Goal: Transaction & Acquisition: Obtain resource

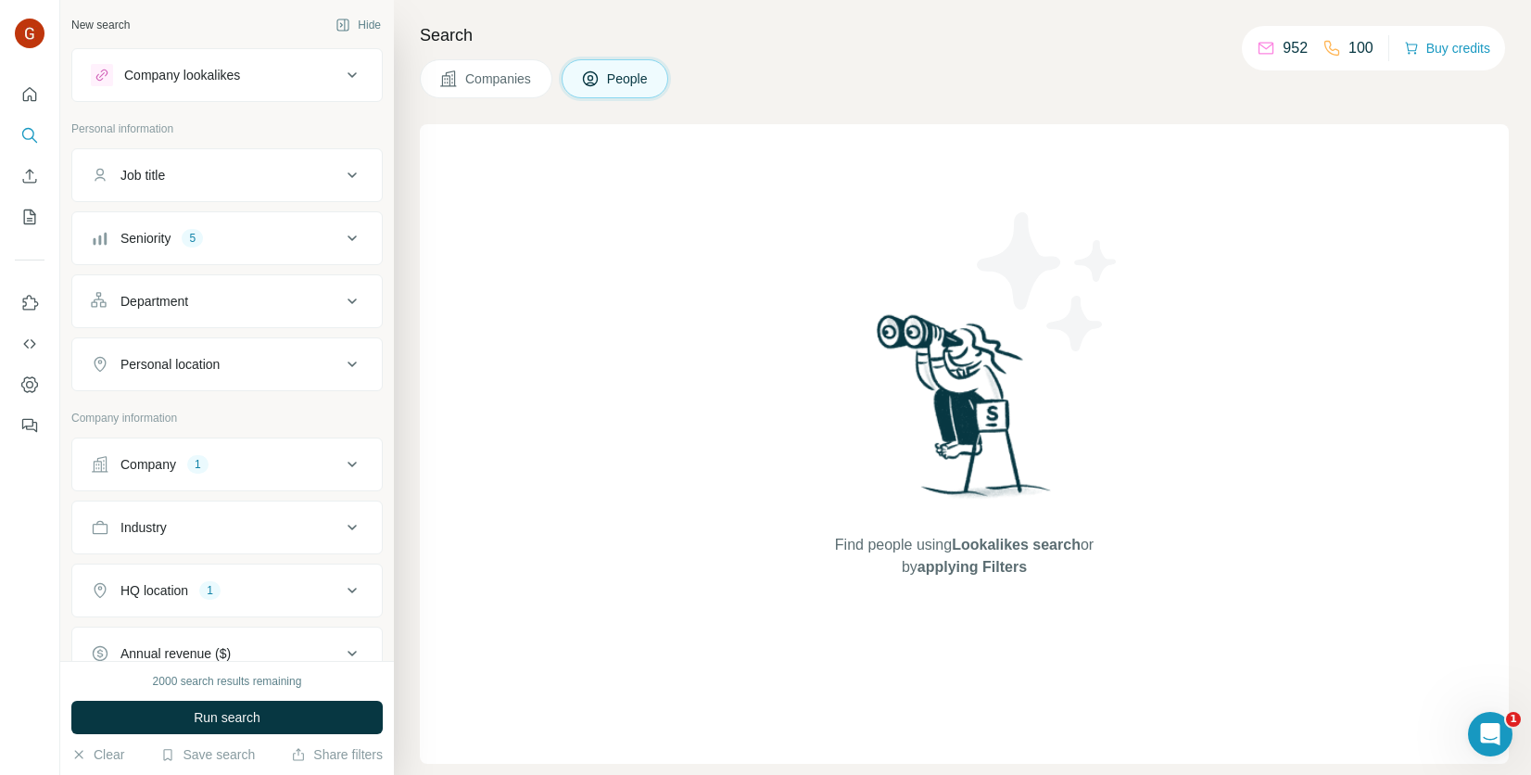
click at [485, 80] on span "Companies" at bounding box center [499, 79] width 68 height 19
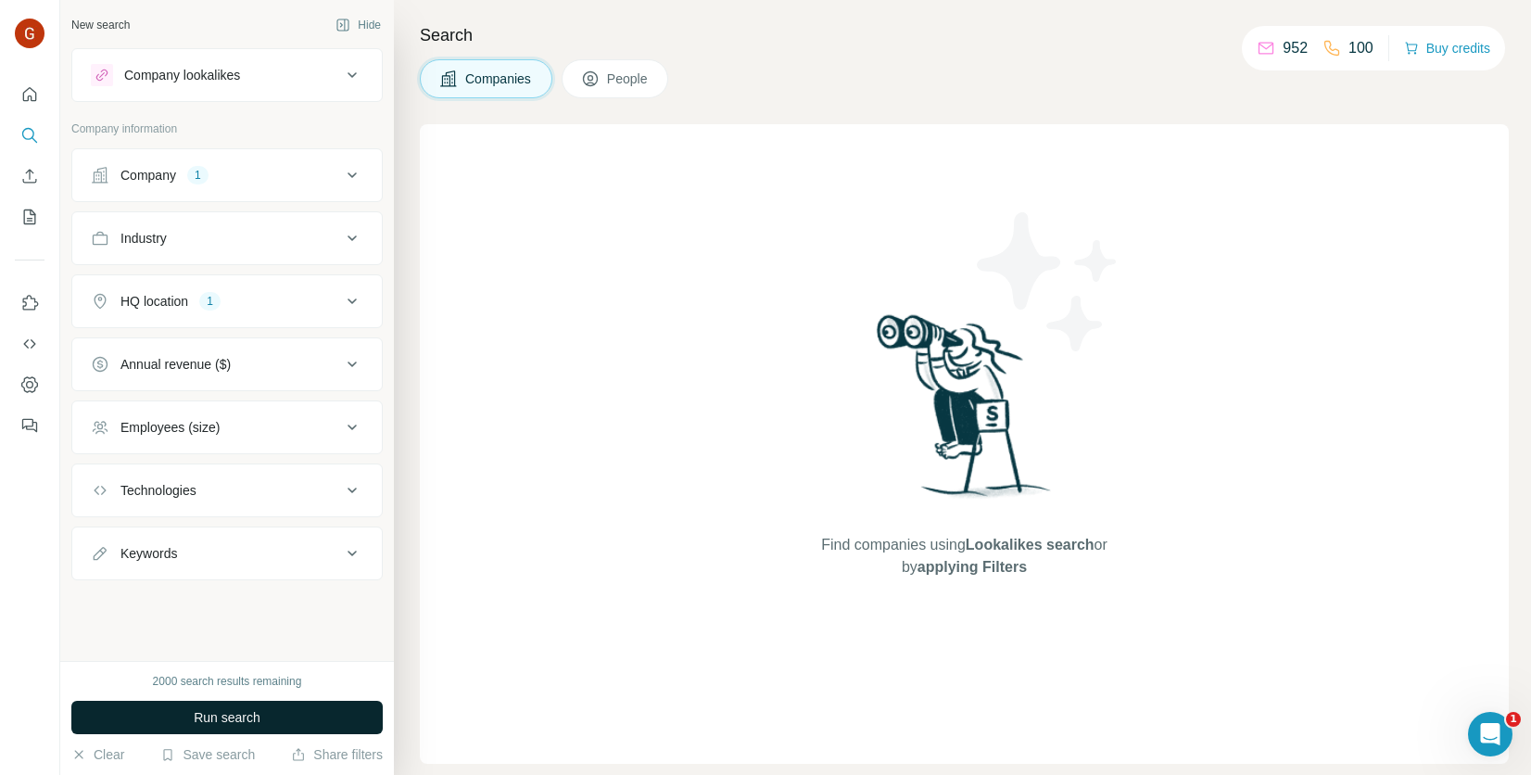
click at [277, 711] on button "Run search" at bounding box center [226, 717] width 311 height 33
click at [315, 174] on div "Company 1" at bounding box center [216, 175] width 250 height 19
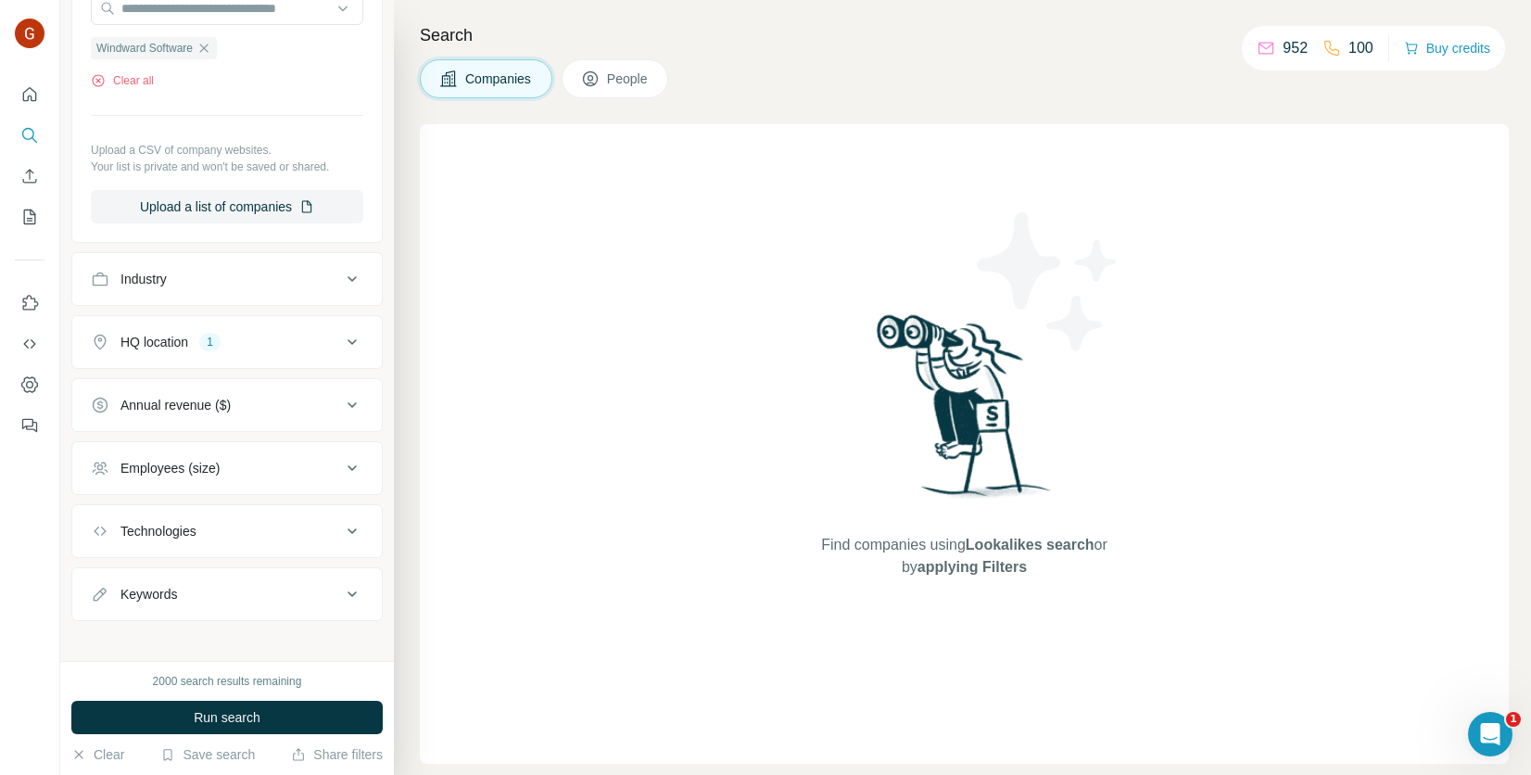
scroll to position [255, 0]
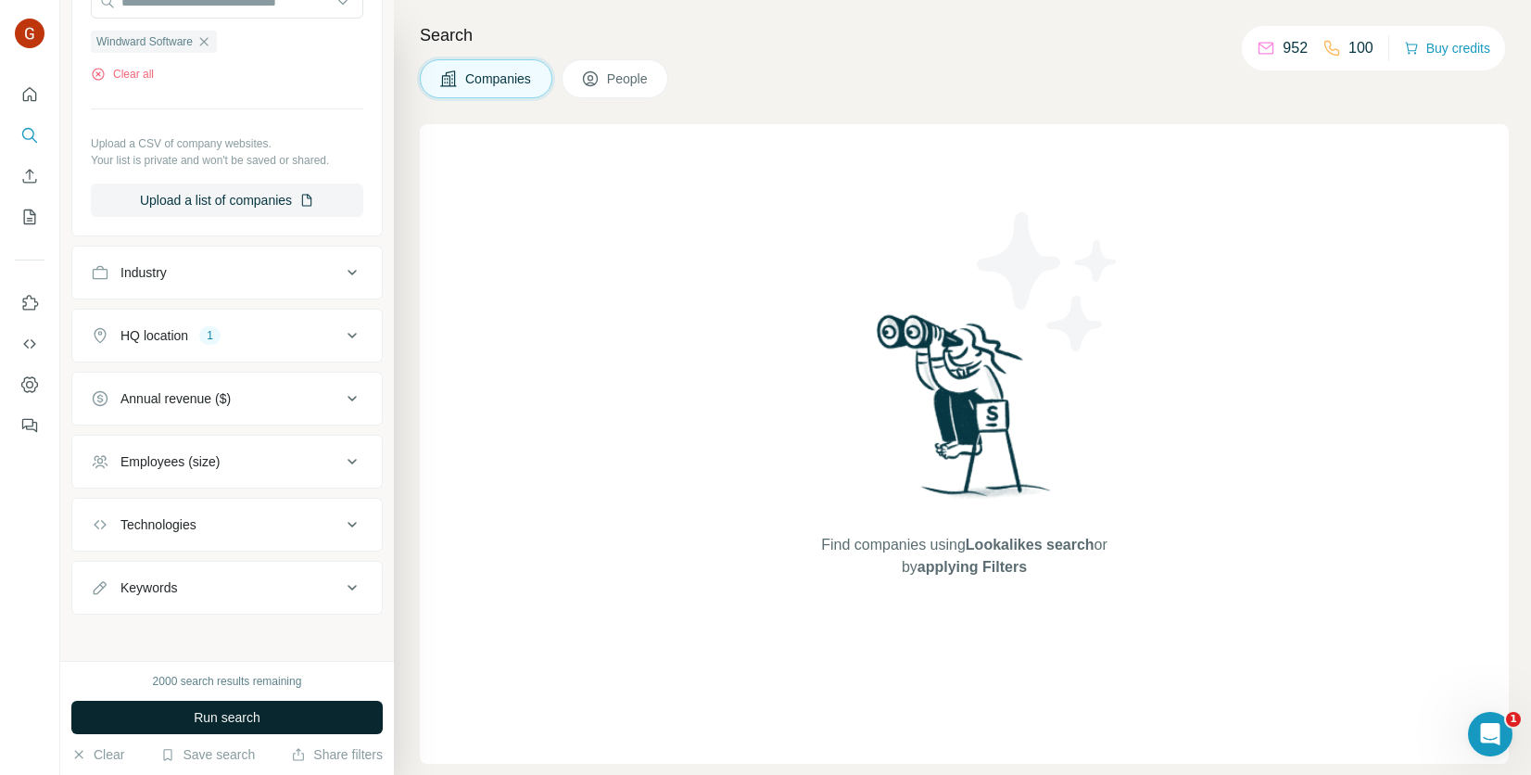
click at [290, 712] on button "Run search" at bounding box center [226, 717] width 311 height 33
click at [227, 721] on span "Run search" at bounding box center [227, 717] width 67 height 19
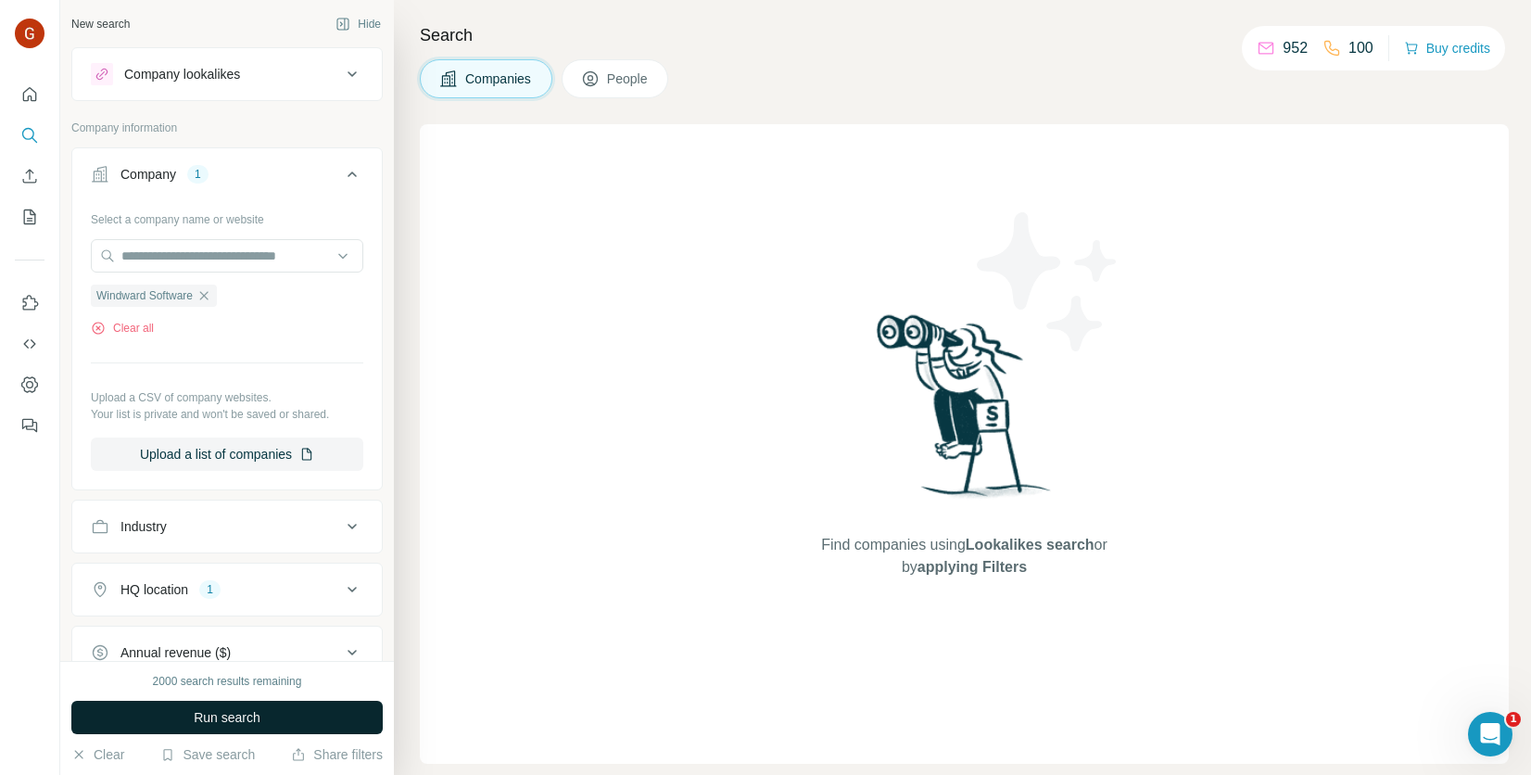
scroll to position [0, 0]
click at [257, 714] on span "Run search" at bounding box center [227, 717] width 67 height 19
click at [232, 727] on button "Run search" at bounding box center [226, 717] width 311 height 33
click at [279, 715] on button "Run search" at bounding box center [226, 717] width 311 height 33
click at [248, 707] on button "Run search" at bounding box center [226, 717] width 311 height 33
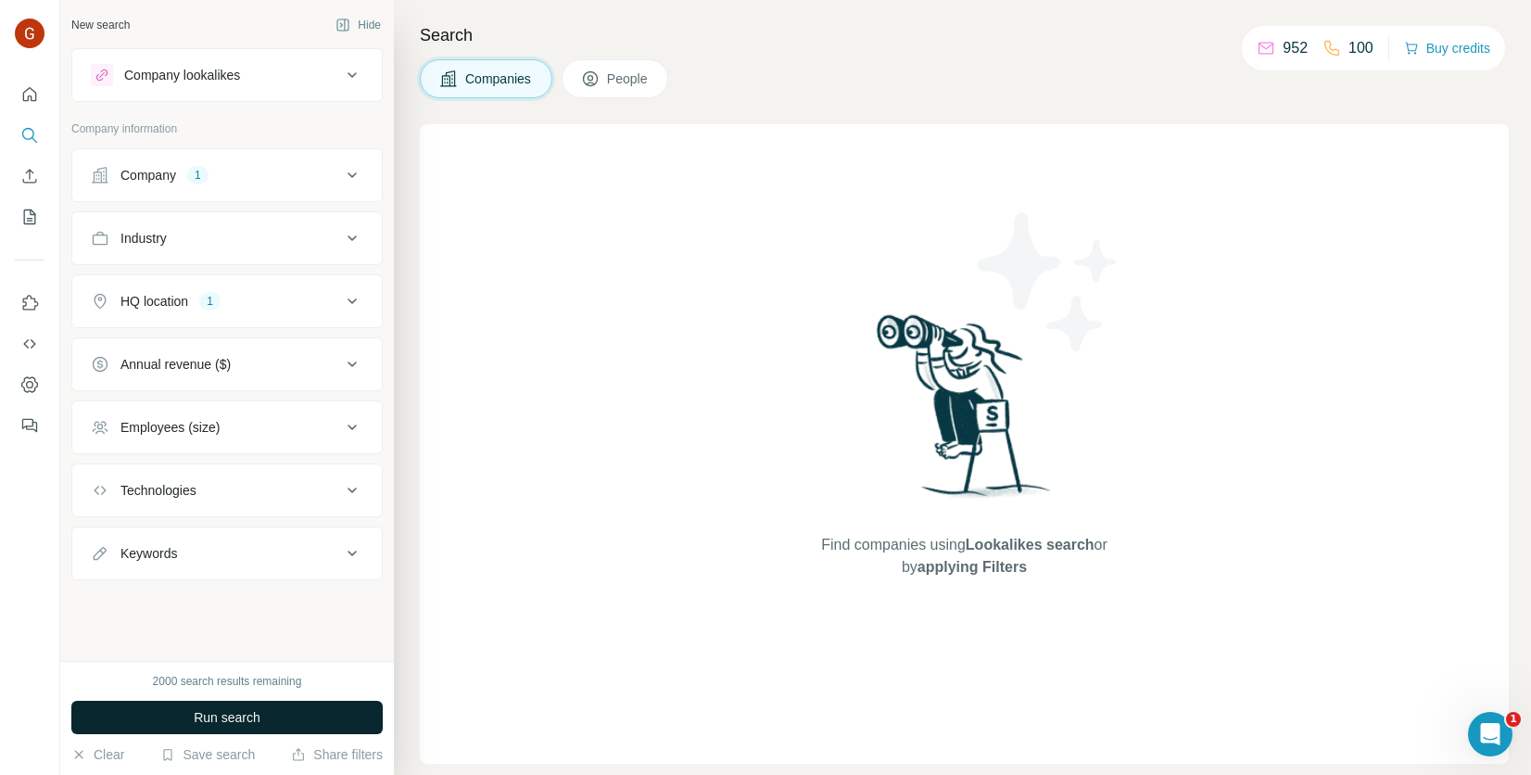
click at [253, 730] on button "Run search" at bounding box center [226, 717] width 311 height 33
click at [610, 101] on div "Search Companies People Find companies using Lookalikes search or by applying F…" at bounding box center [962, 387] width 1137 height 775
click at [605, 89] on button "People" at bounding box center [616, 78] width 108 height 39
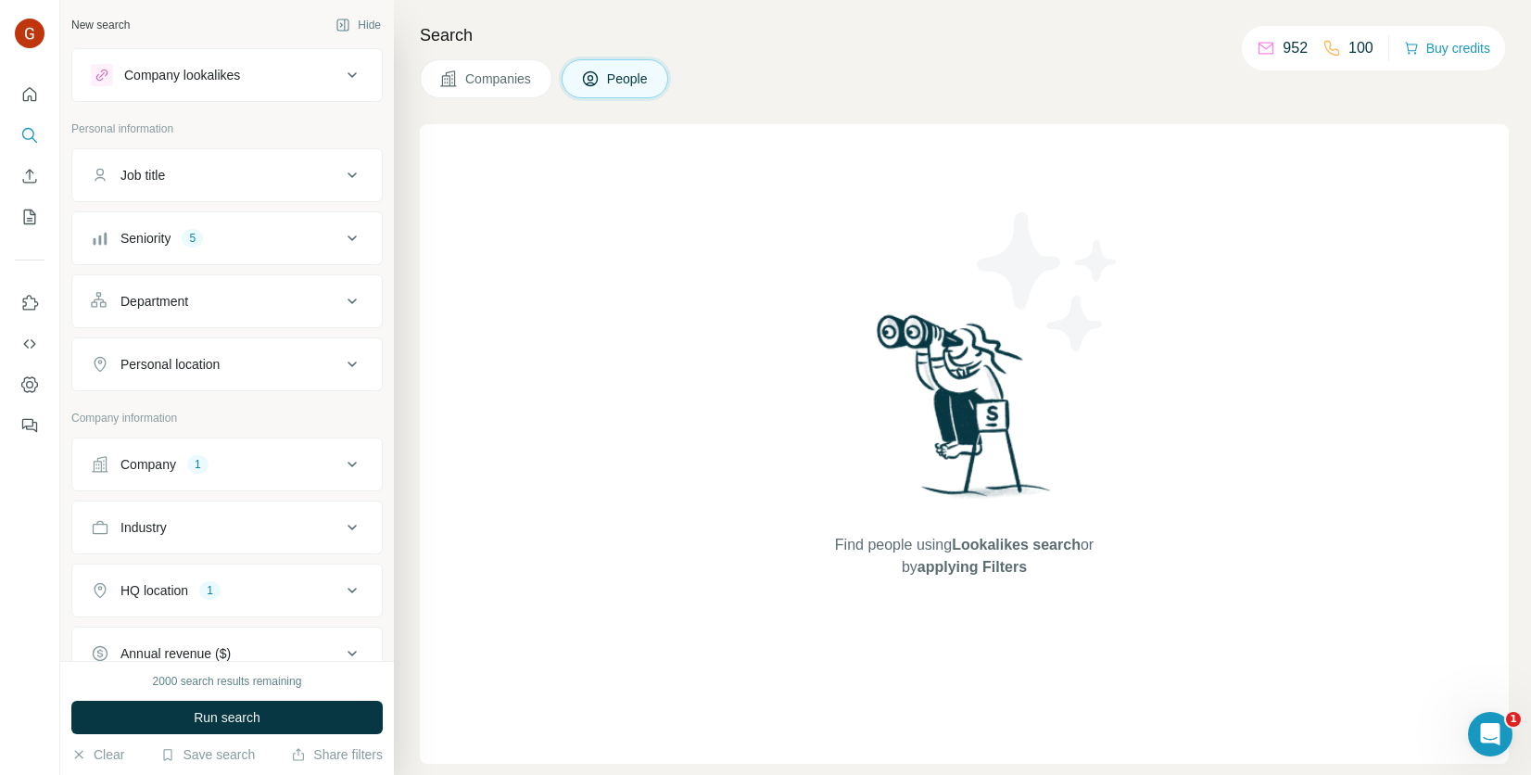
click at [503, 78] on span "Companies" at bounding box center [499, 79] width 68 height 19
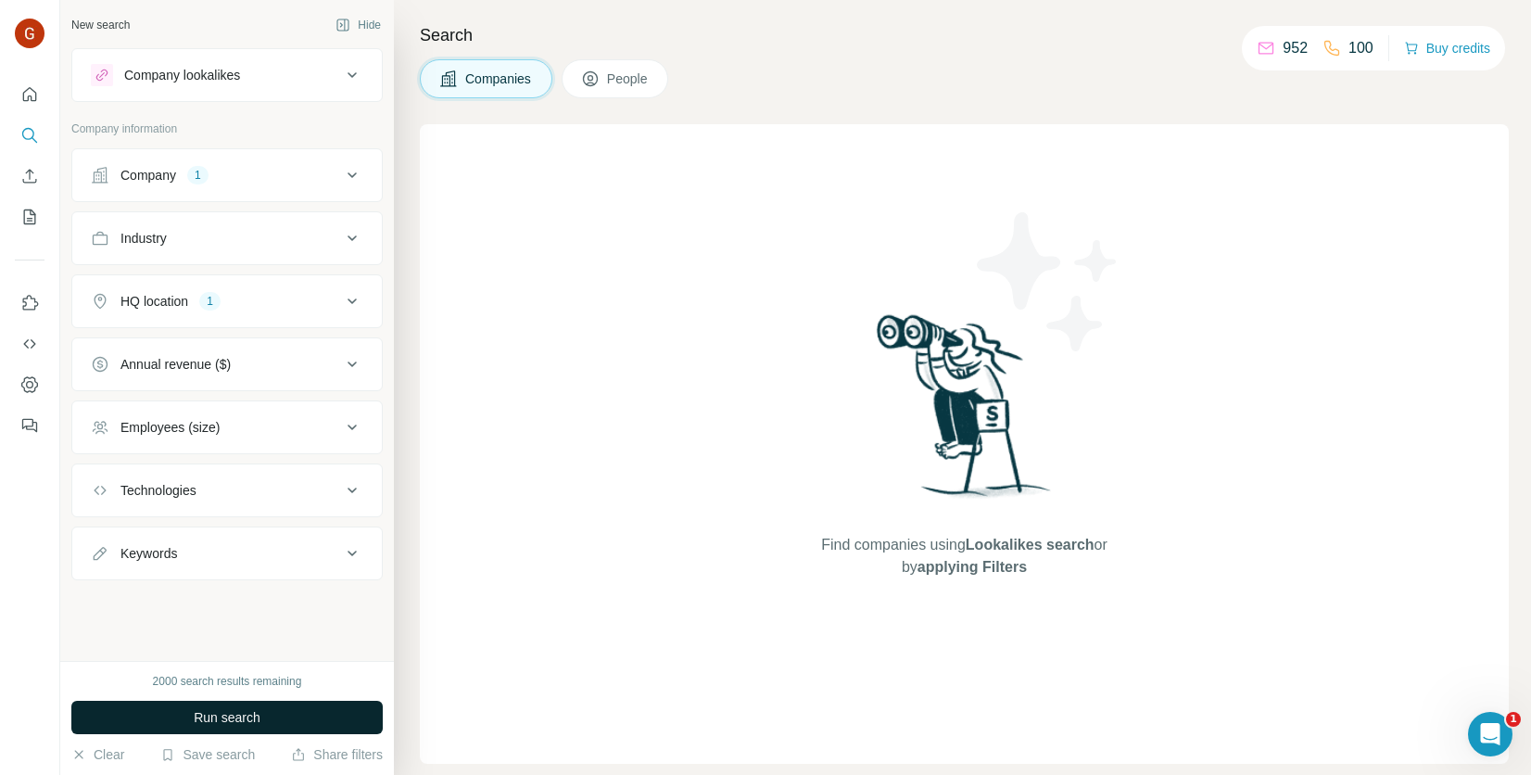
click at [235, 728] on button "Run search" at bounding box center [226, 717] width 311 height 33
click at [286, 184] on button "Company 1" at bounding box center [227, 175] width 310 height 44
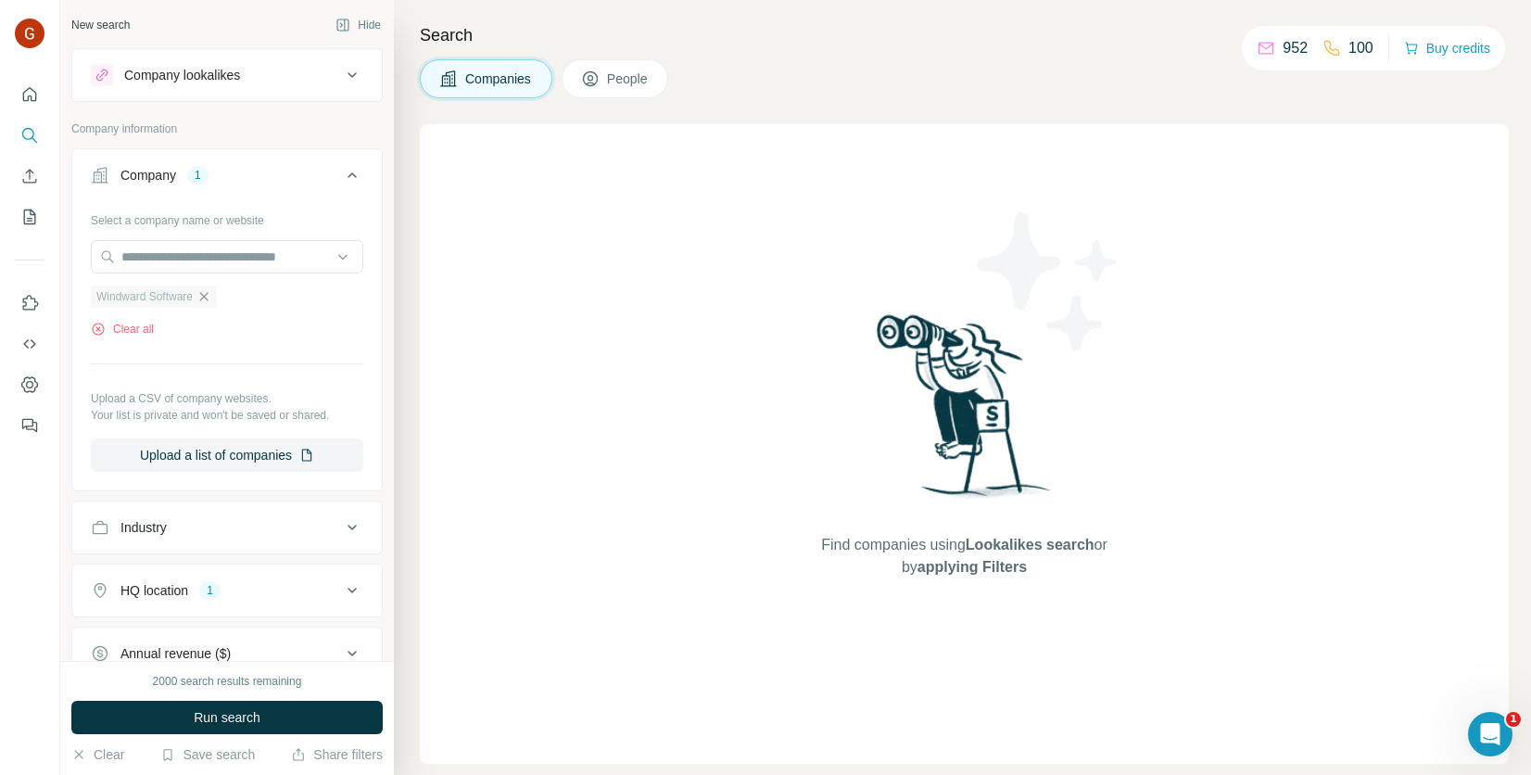
click at [209, 297] on icon "button" at bounding box center [204, 296] width 8 height 8
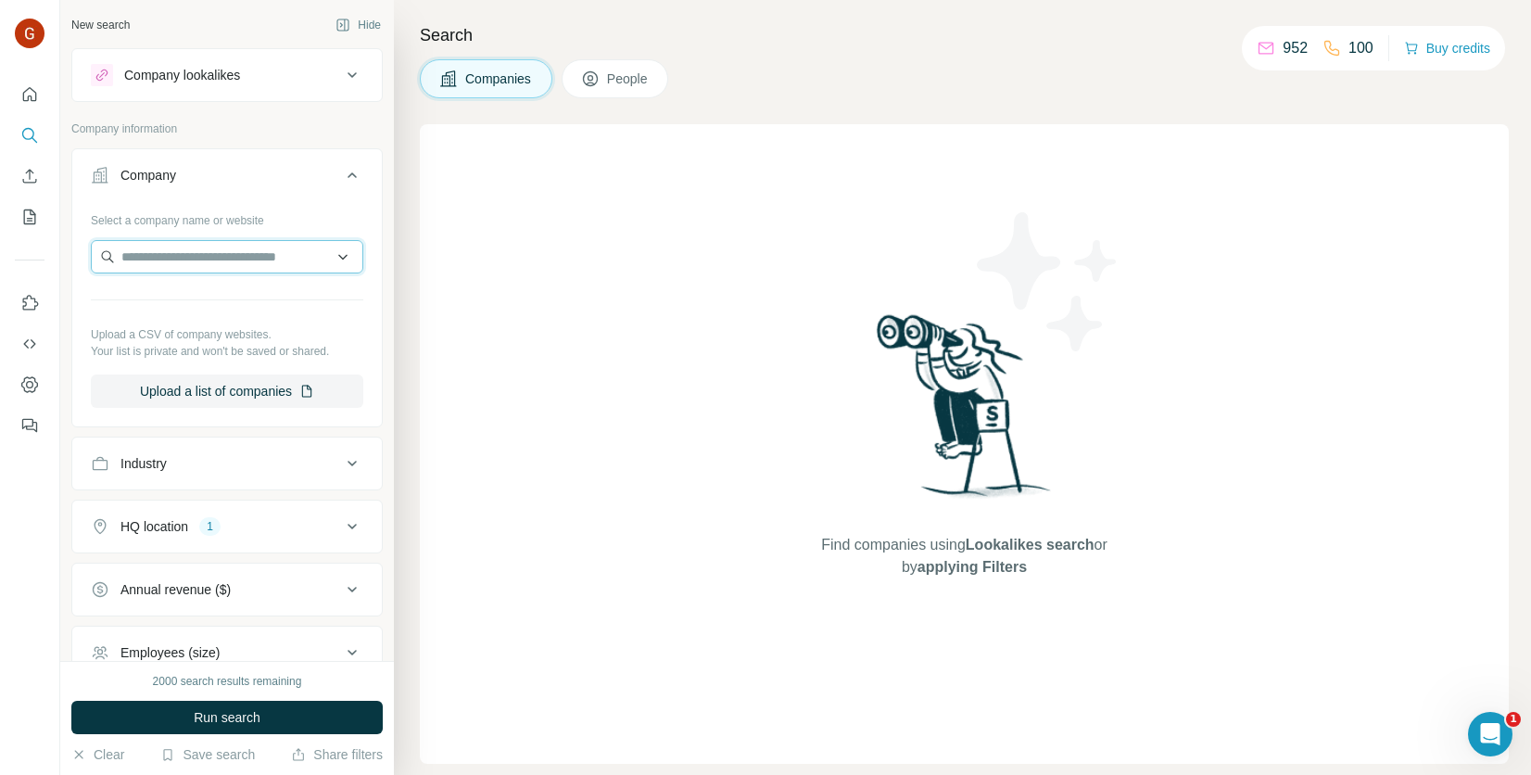
click at [210, 263] on input "text" at bounding box center [227, 256] width 273 height 33
type input "**********"
click at [335, 262] on input "**********" at bounding box center [227, 256] width 273 height 33
click at [443, 252] on div "Find companies using Lookalikes search or by applying Filters" at bounding box center [964, 444] width 1089 height 640
click at [248, 260] on input "text" at bounding box center [227, 256] width 273 height 33
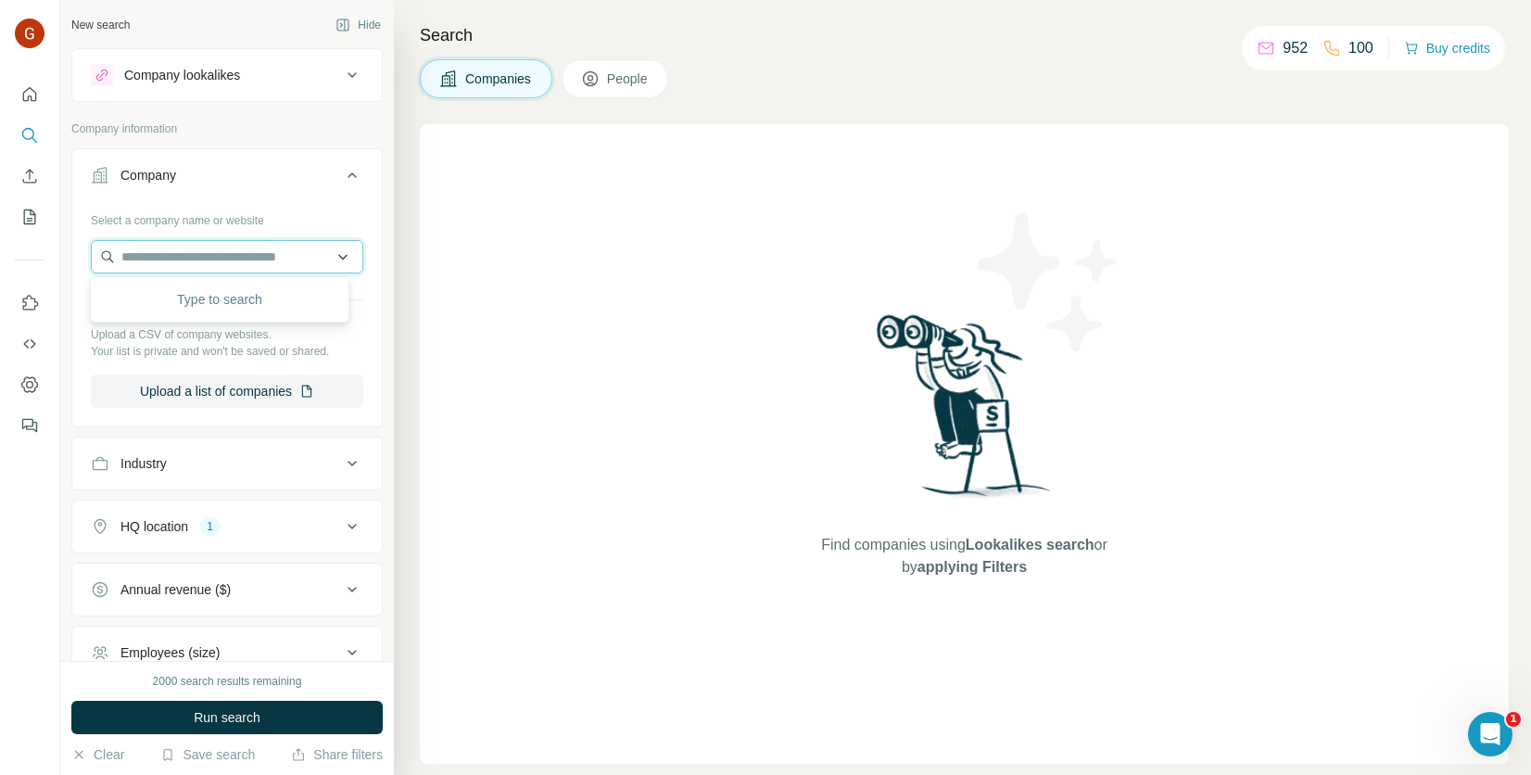
paste input "**********"
type input "**********"
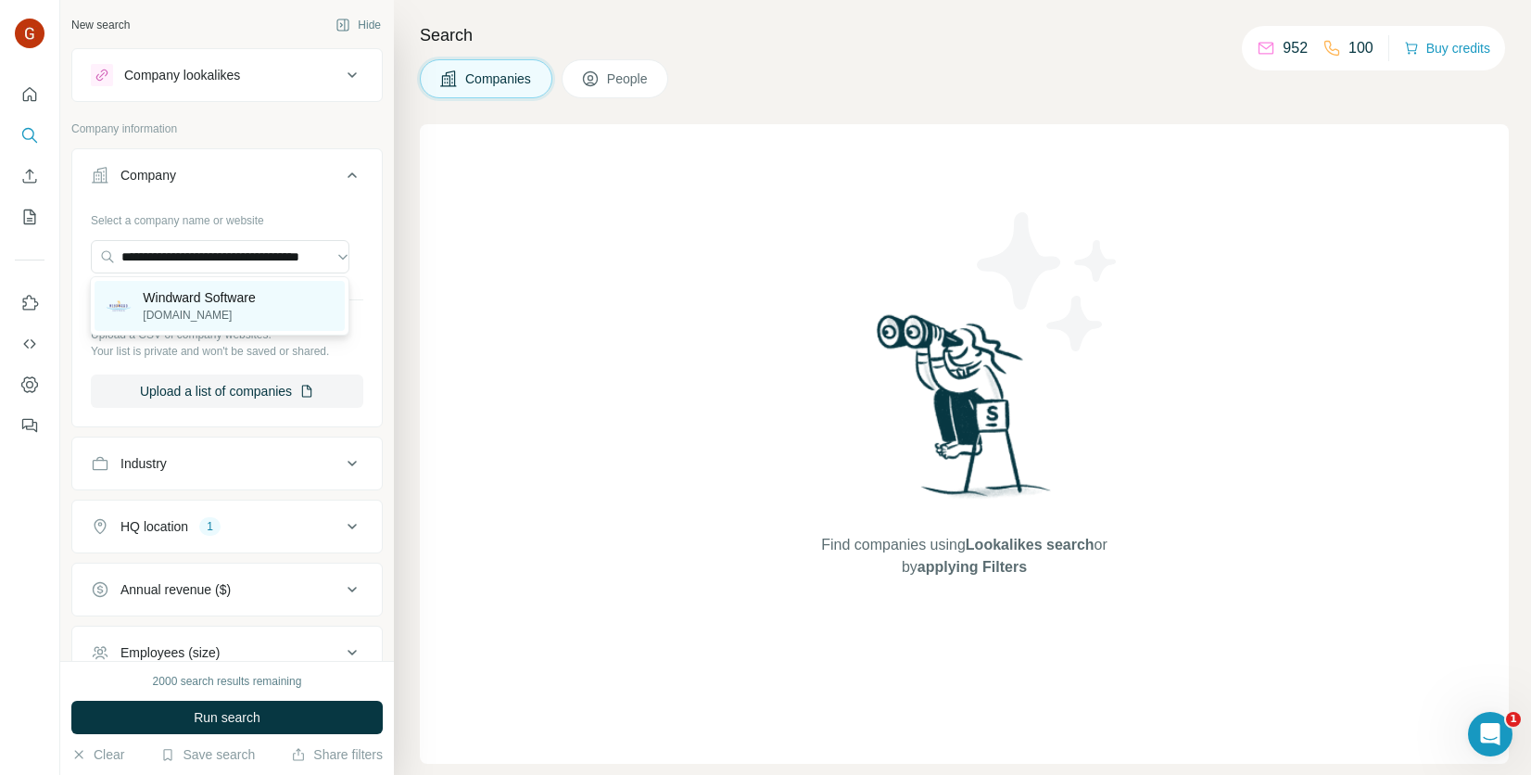
scroll to position [0, 0]
click at [253, 302] on p "Windward Software" at bounding box center [199, 297] width 112 height 19
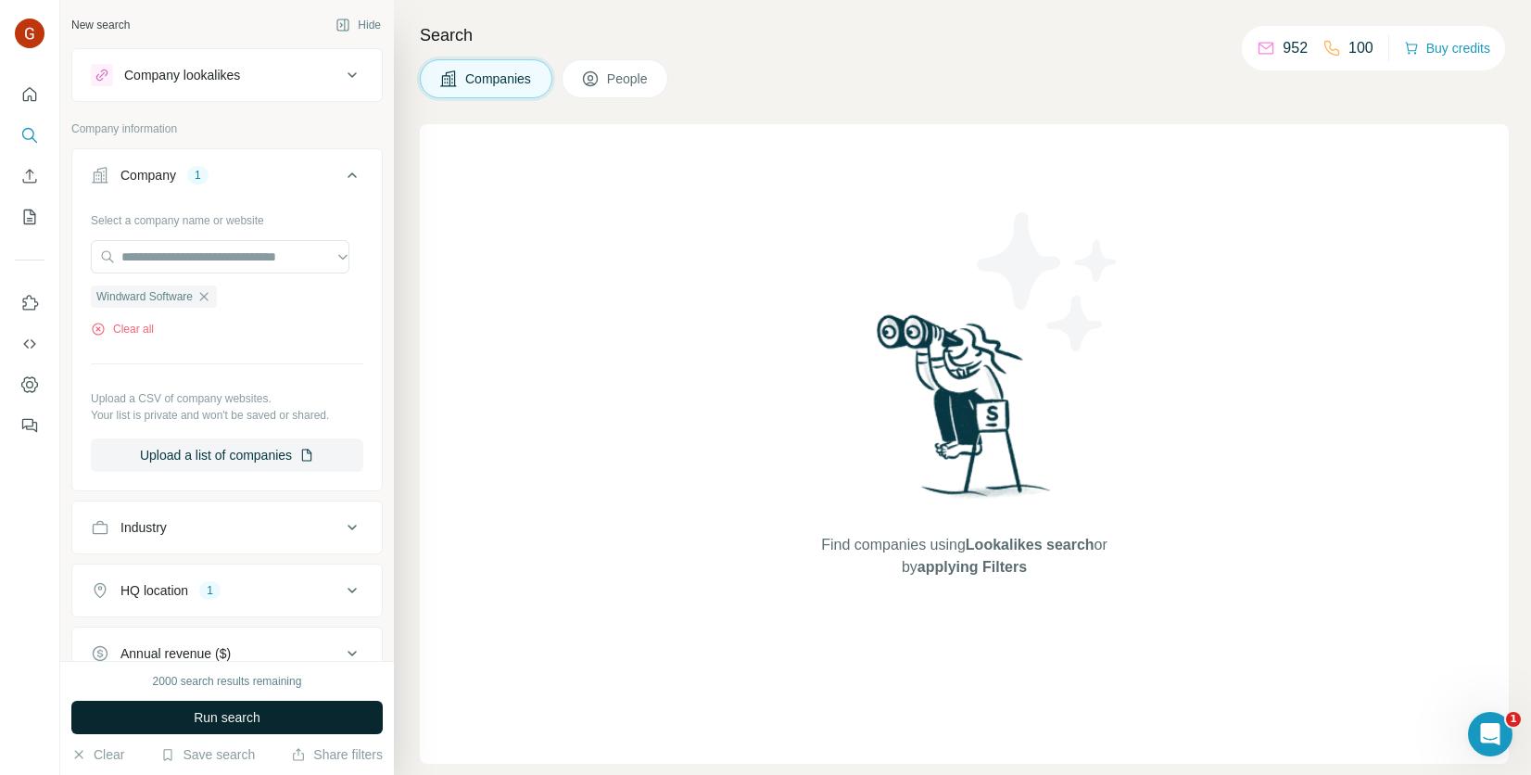
click at [244, 723] on span "Run search" at bounding box center [227, 717] width 67 height 19
click at [617, 72] on span "People" at bounding box center [628, 79] width 43 height 19
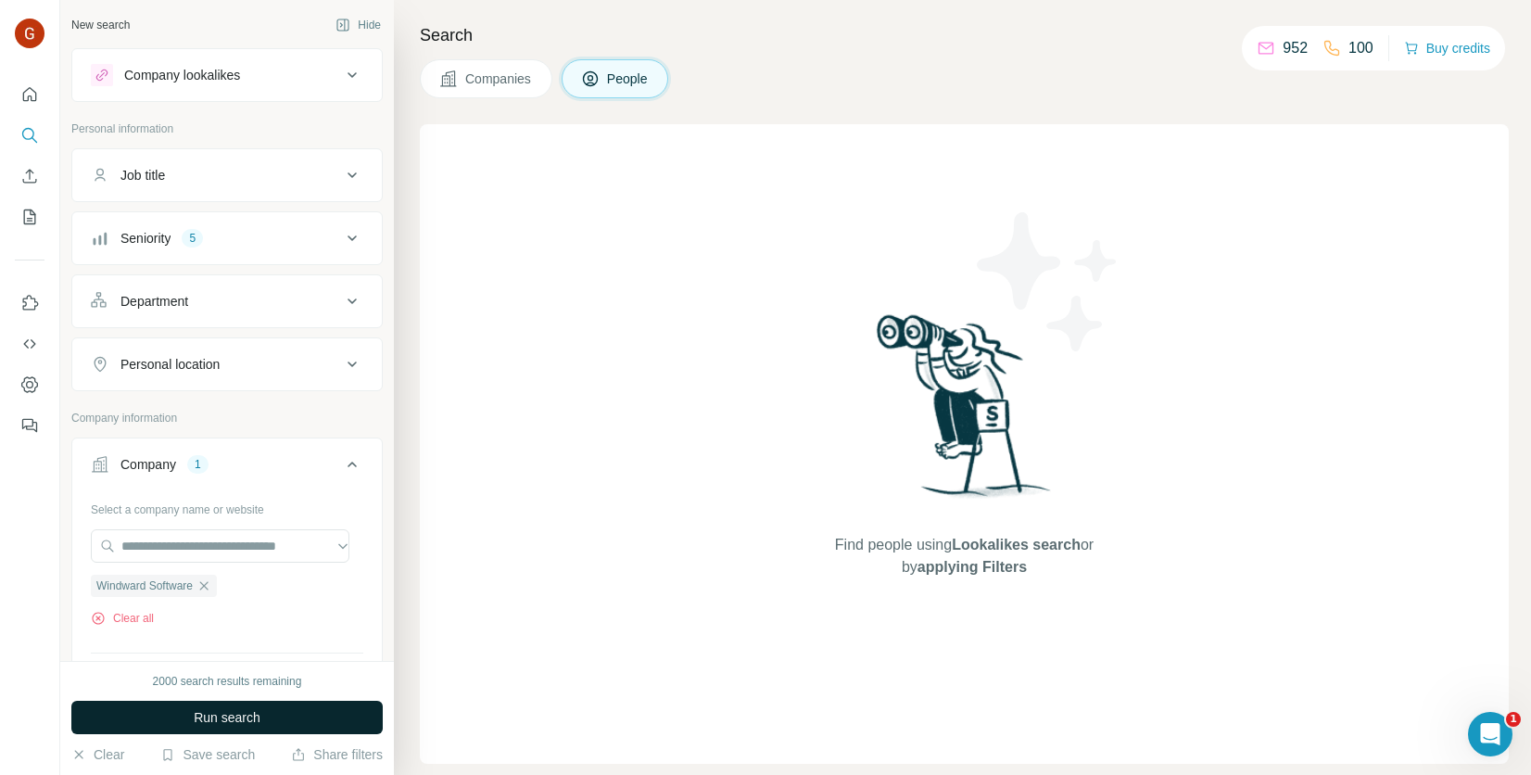
click at [249, 712] on span "Run search" at bounding box center [227, 717] width 67 height 19
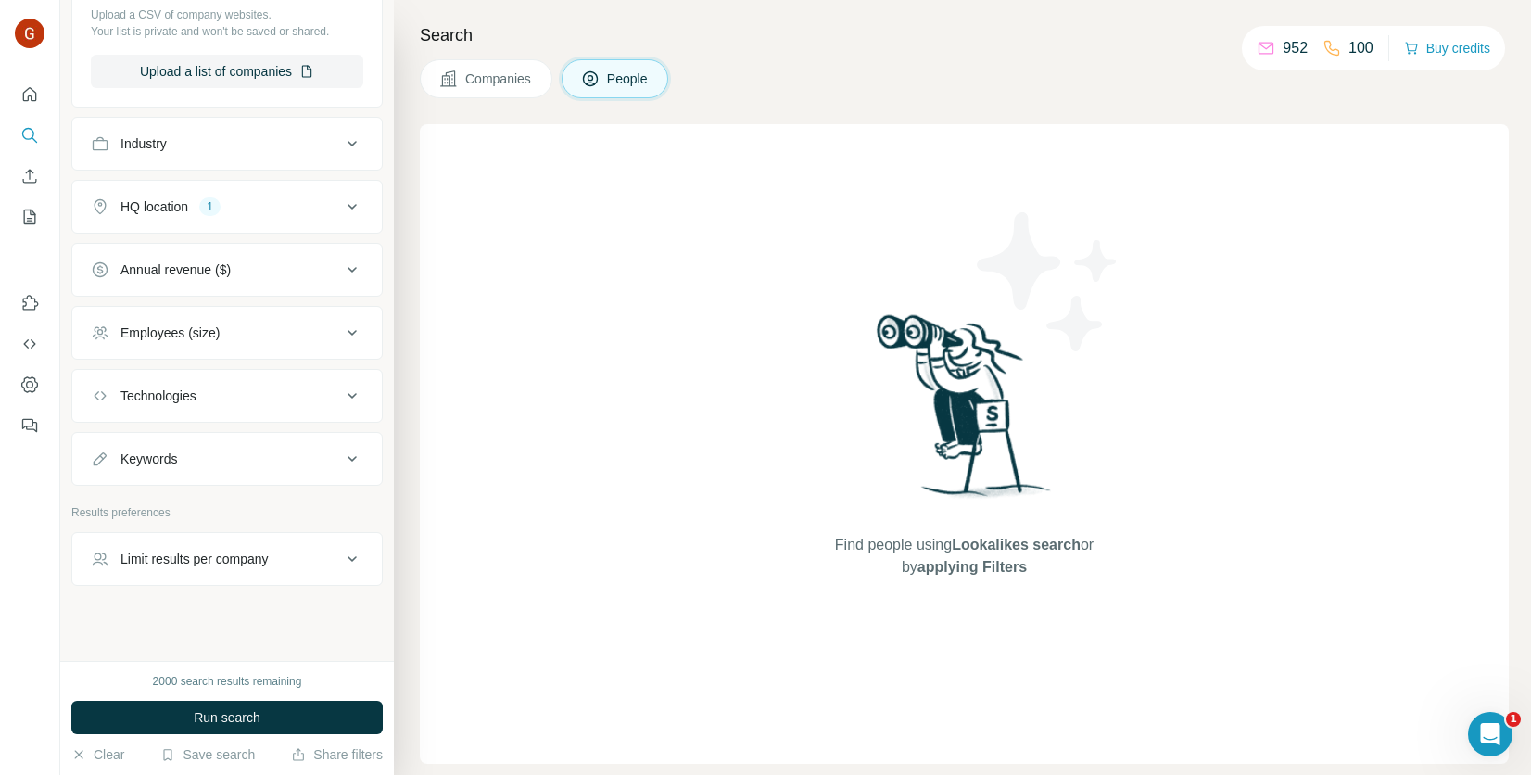
scroll to position [675, 0]
click at [251, 725] on span "Run search" at bounding box center [227, 717] width 67 height 19
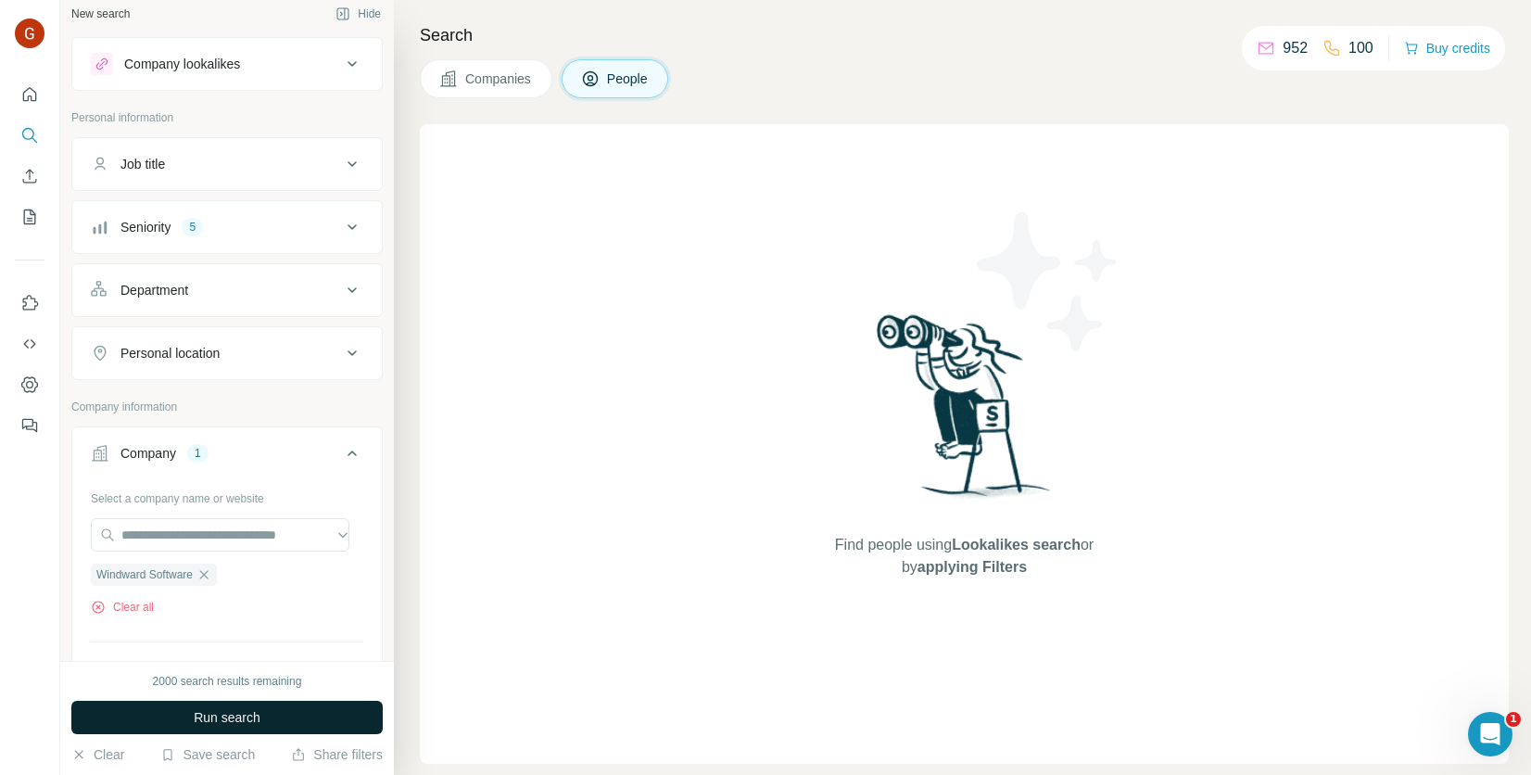
scroll to position [0, 0]
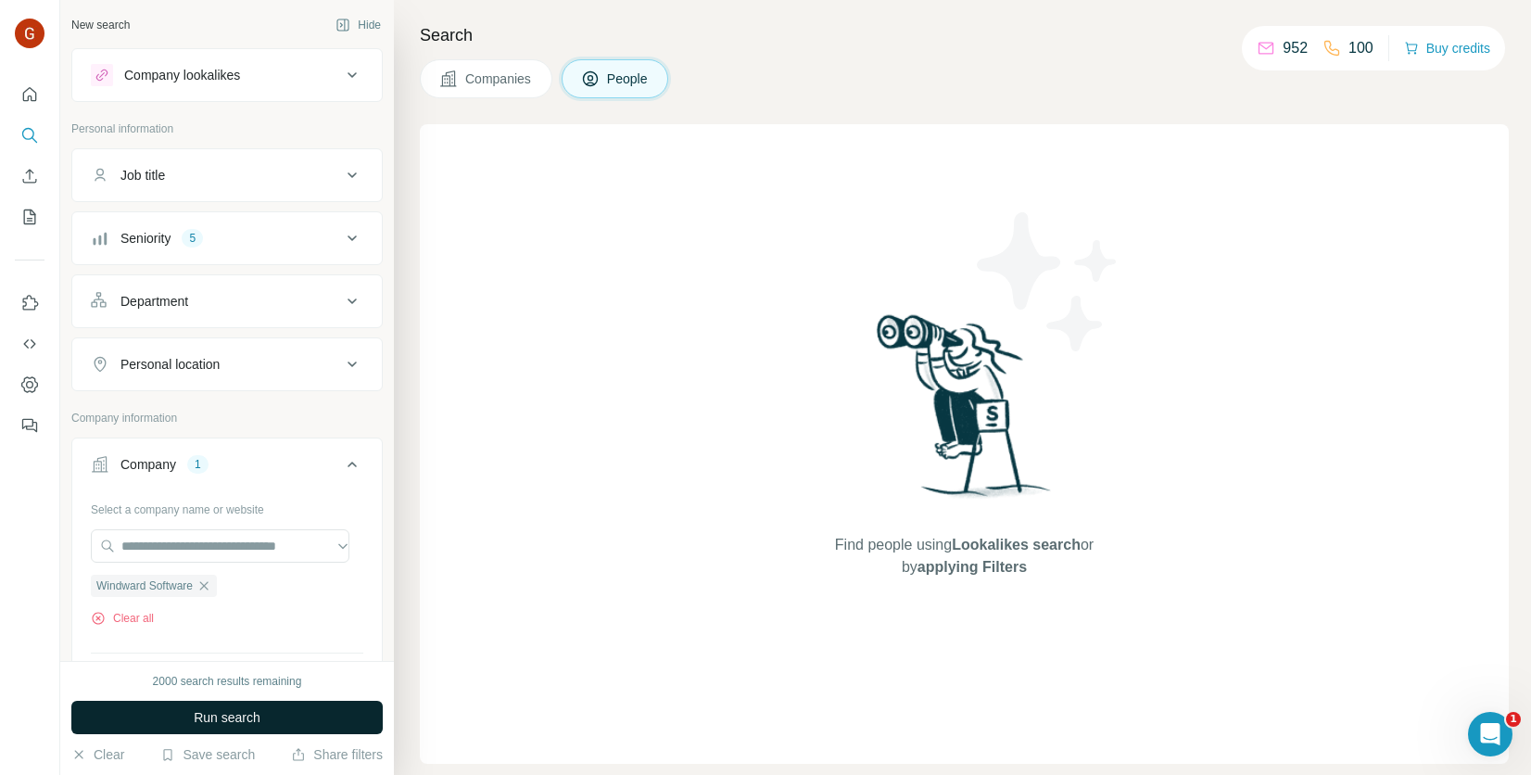
click at [457, 75] on button "Companies" at bounding box center [486, 78] width 133 height 39
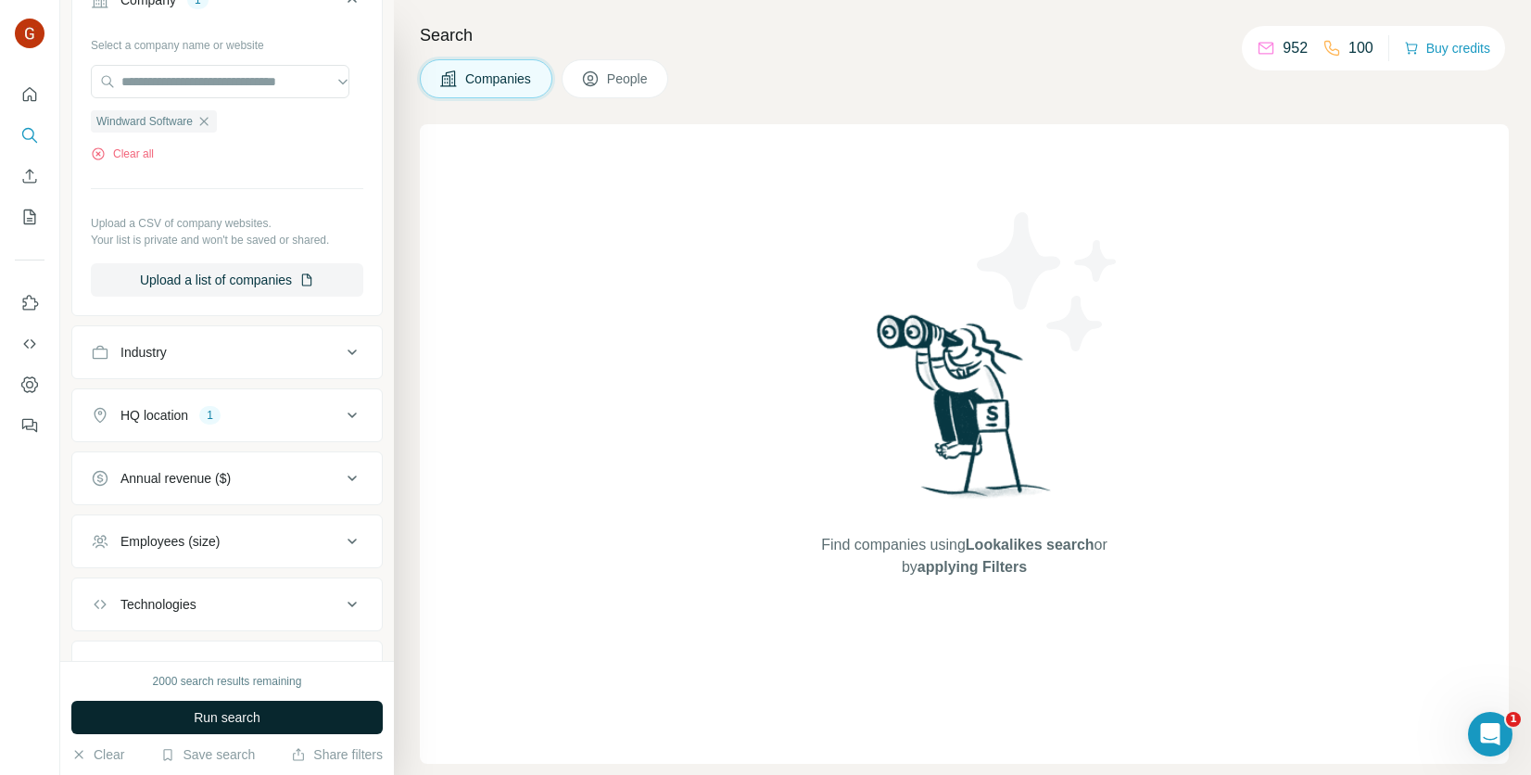
scroll to position [185, 0]
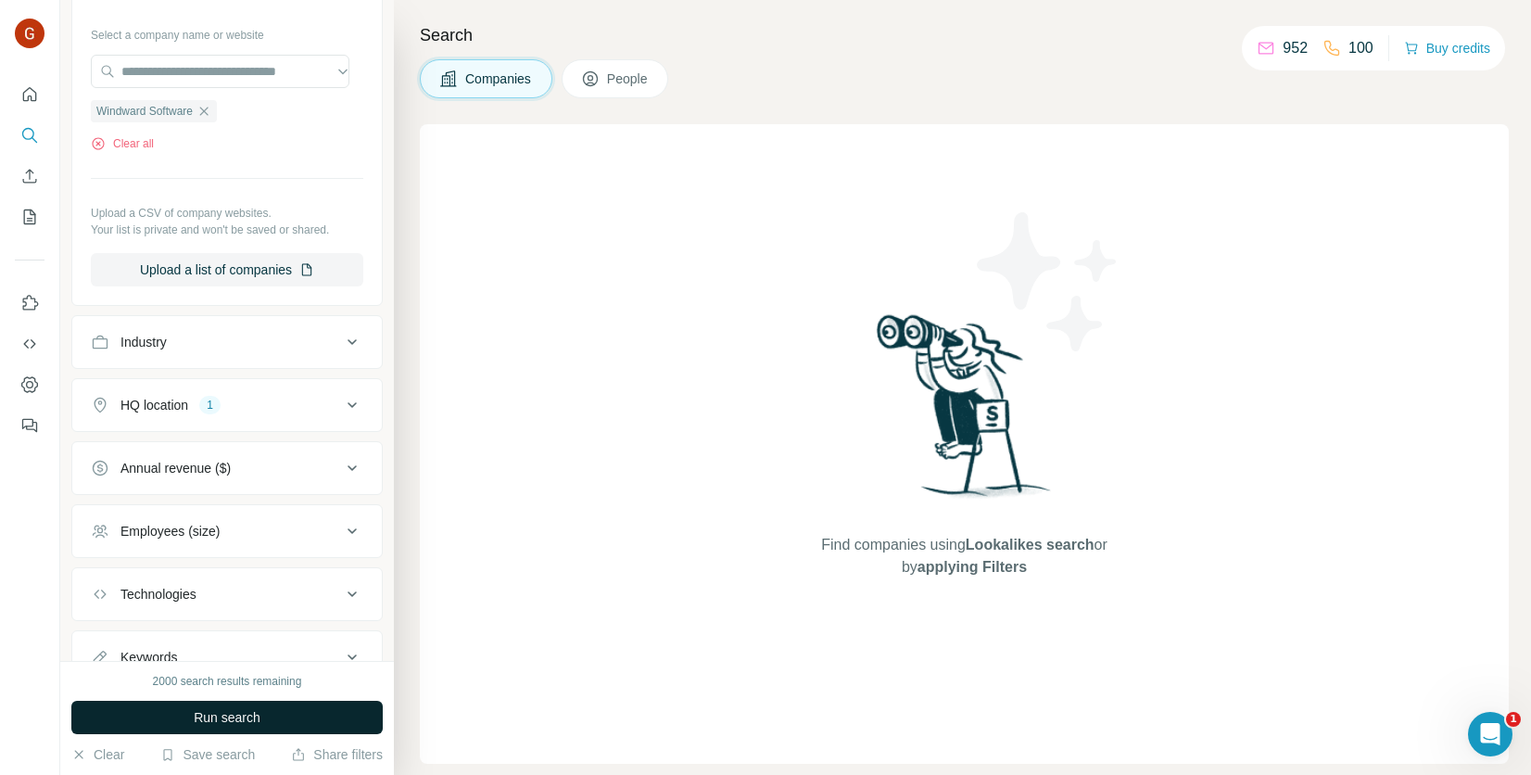
click at [208, 387] on button "HQ location 1" at bounding box center [227, 405] width 310 height 44
click at [216, 489] on icon "button" at bounding box center [223, 493] width 15 height 15
click at [265, 711] on button "Run search" at bounding box center [226, 717] width 311 height 33
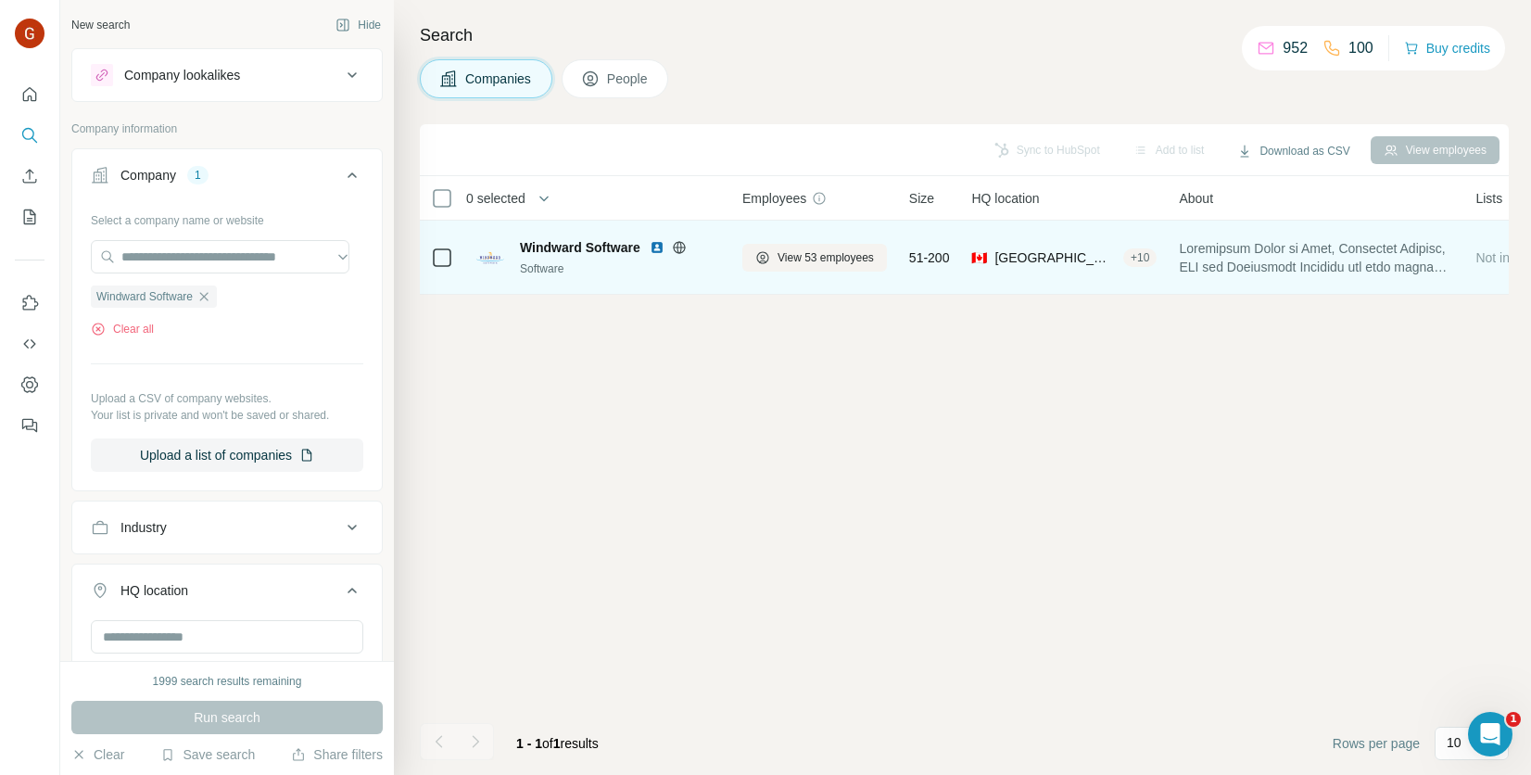
click at [605, 258] on div "Windward Software Software" at bounding box center [620, 257] width 200 height 39
click at [782, 267] on button "View 53 employees" at bounding box center [815, 258] width 145 height 28
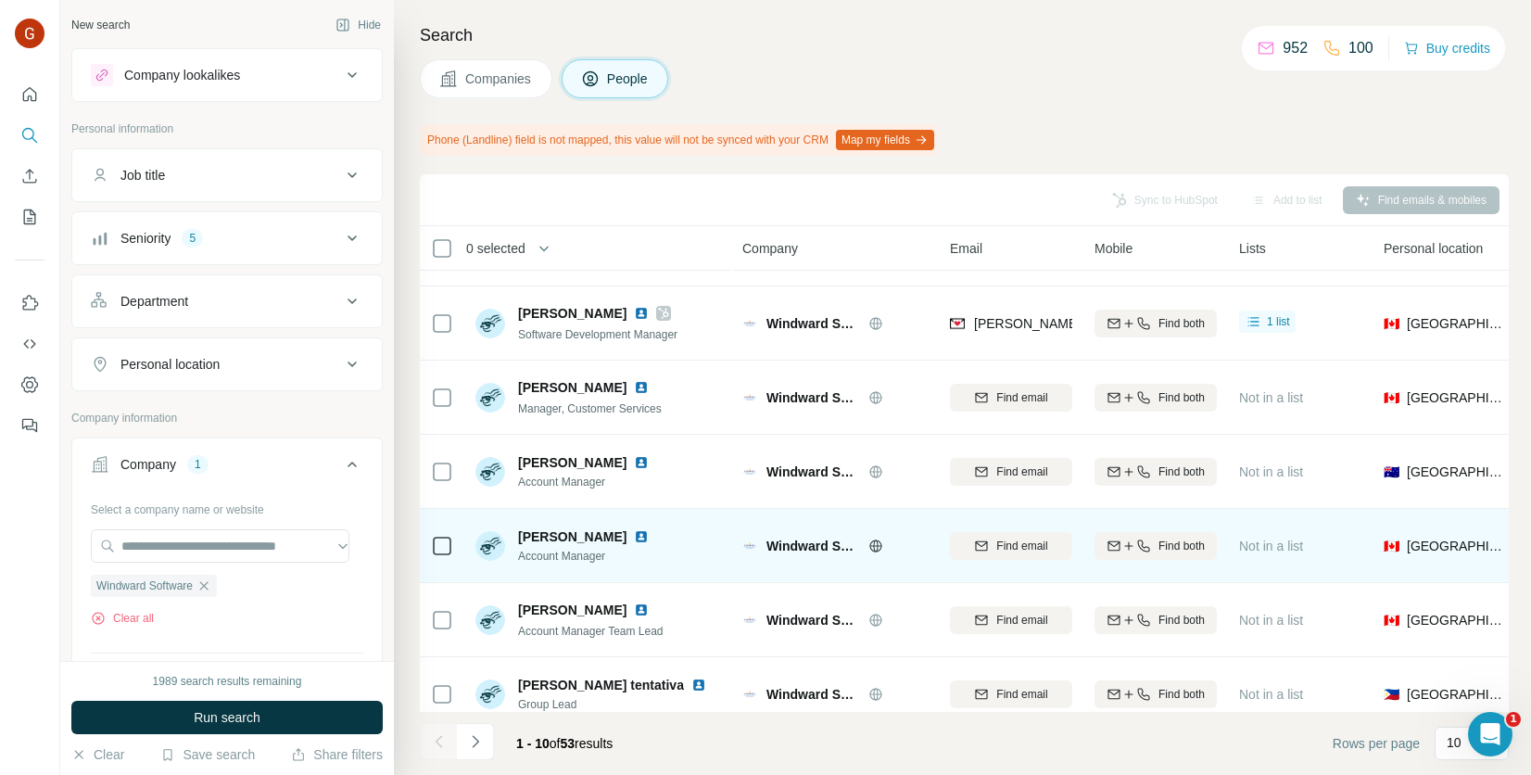
scroll to position [309, 0]
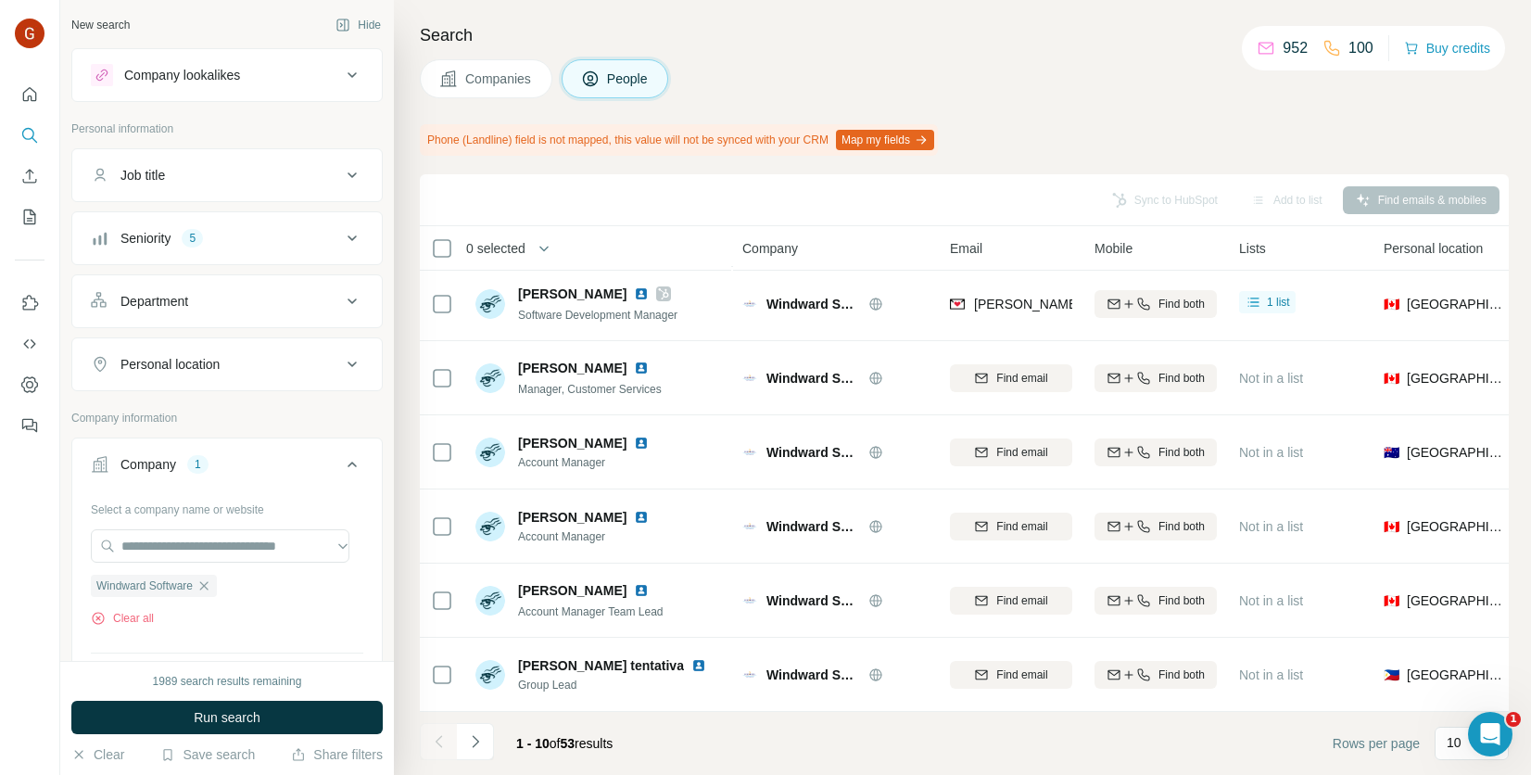
click at [483, 95] on button "Companies" at bounding box center [486, 78] width 133 height 39
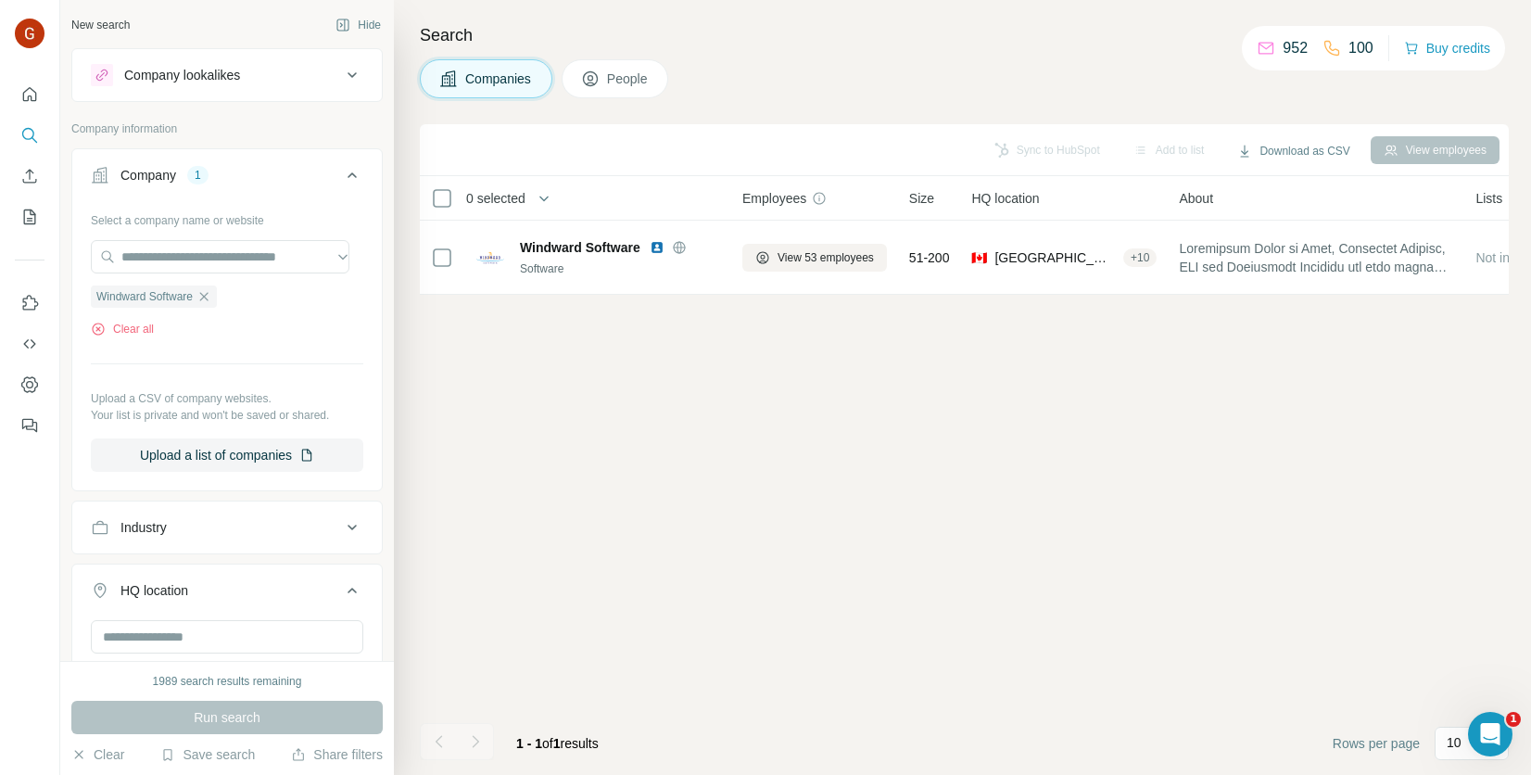
scroll to position [0, 0]
click at [485, 87] on button "Companies" at bounding box center [486, 78] width 133 height 39
click at [209, 298] on icon "button" at bounding box center [204, 296] width 8 height 8
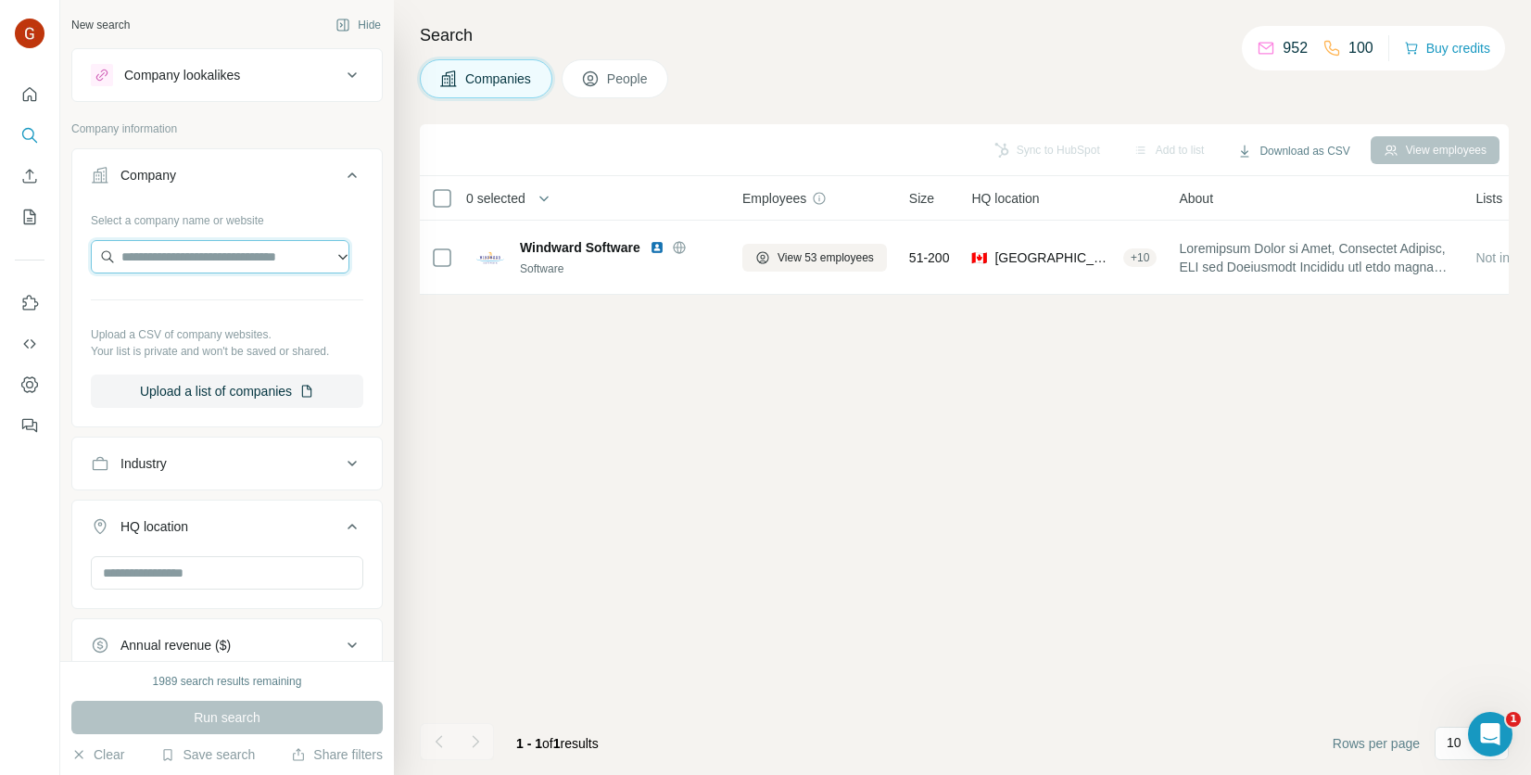
click at [218, 256] on input "text" at bounding box center [220, 256] width 259 height 33
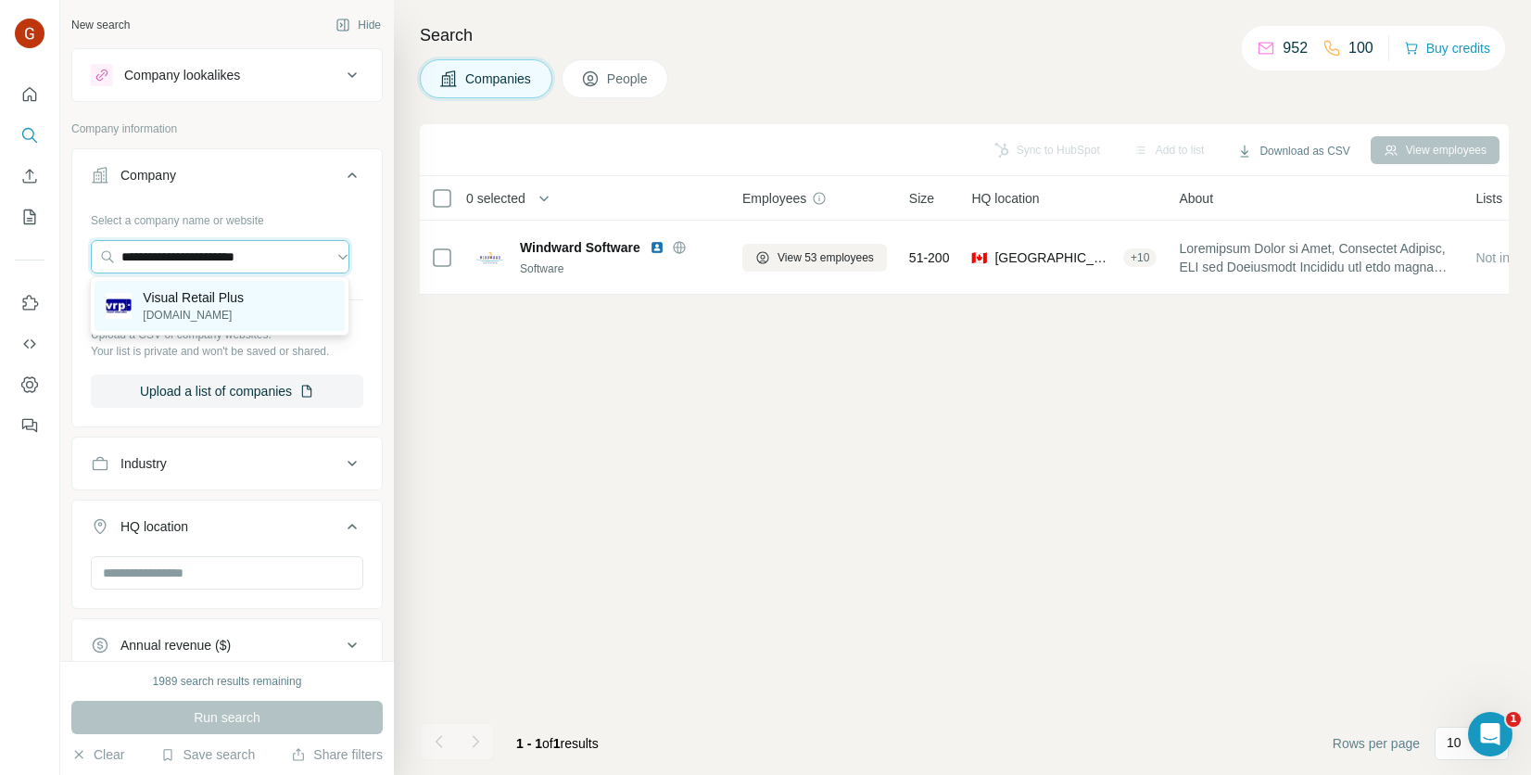
type input "**********"
click at [190, 312] on p "[DOMAIN_NAME]" at bounding box center [193, 315] width 101 height 17
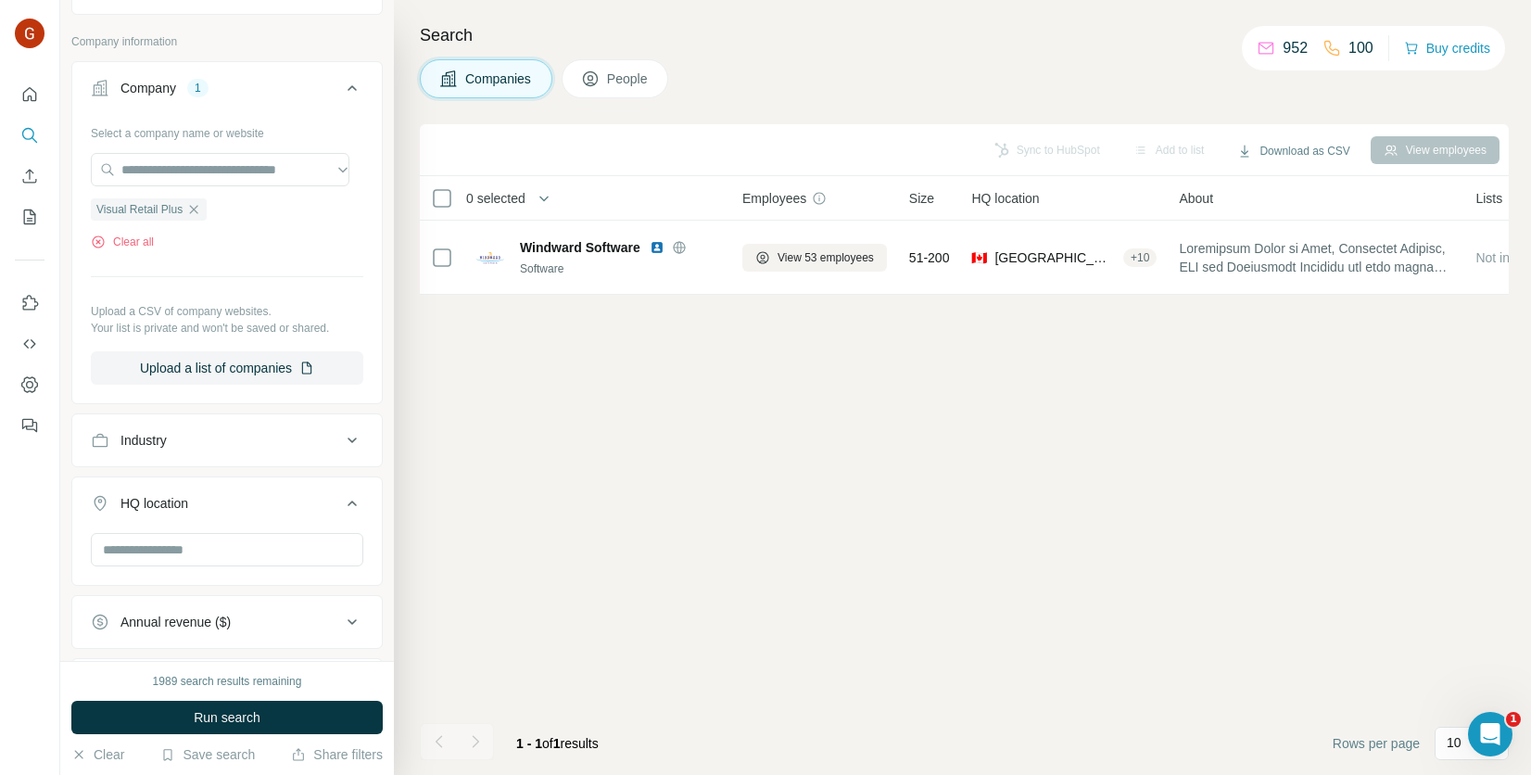
scroll to position [93, 0]
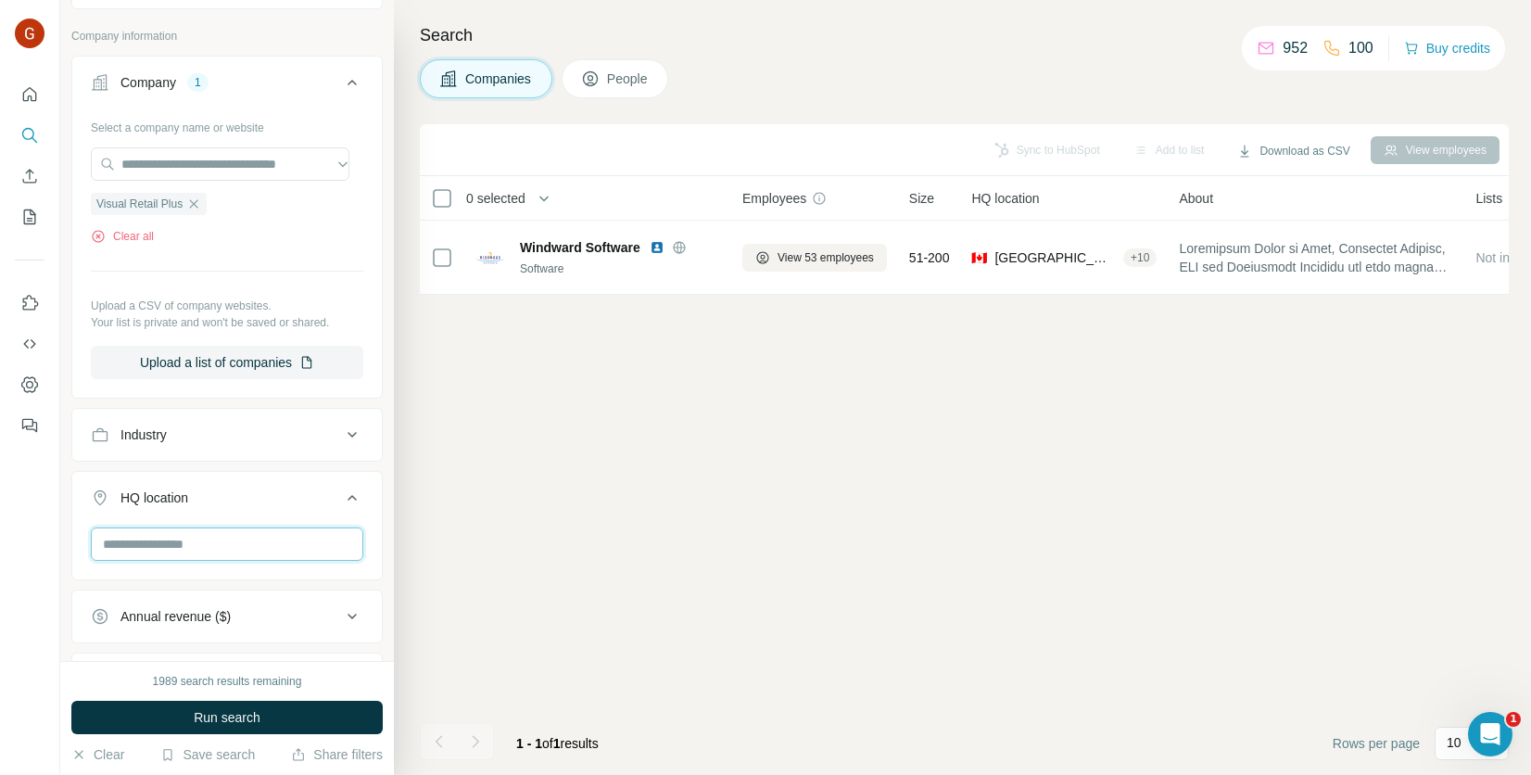
click at [208, 539] on input "text" at bounding box center [227, 543] width 273 height 33
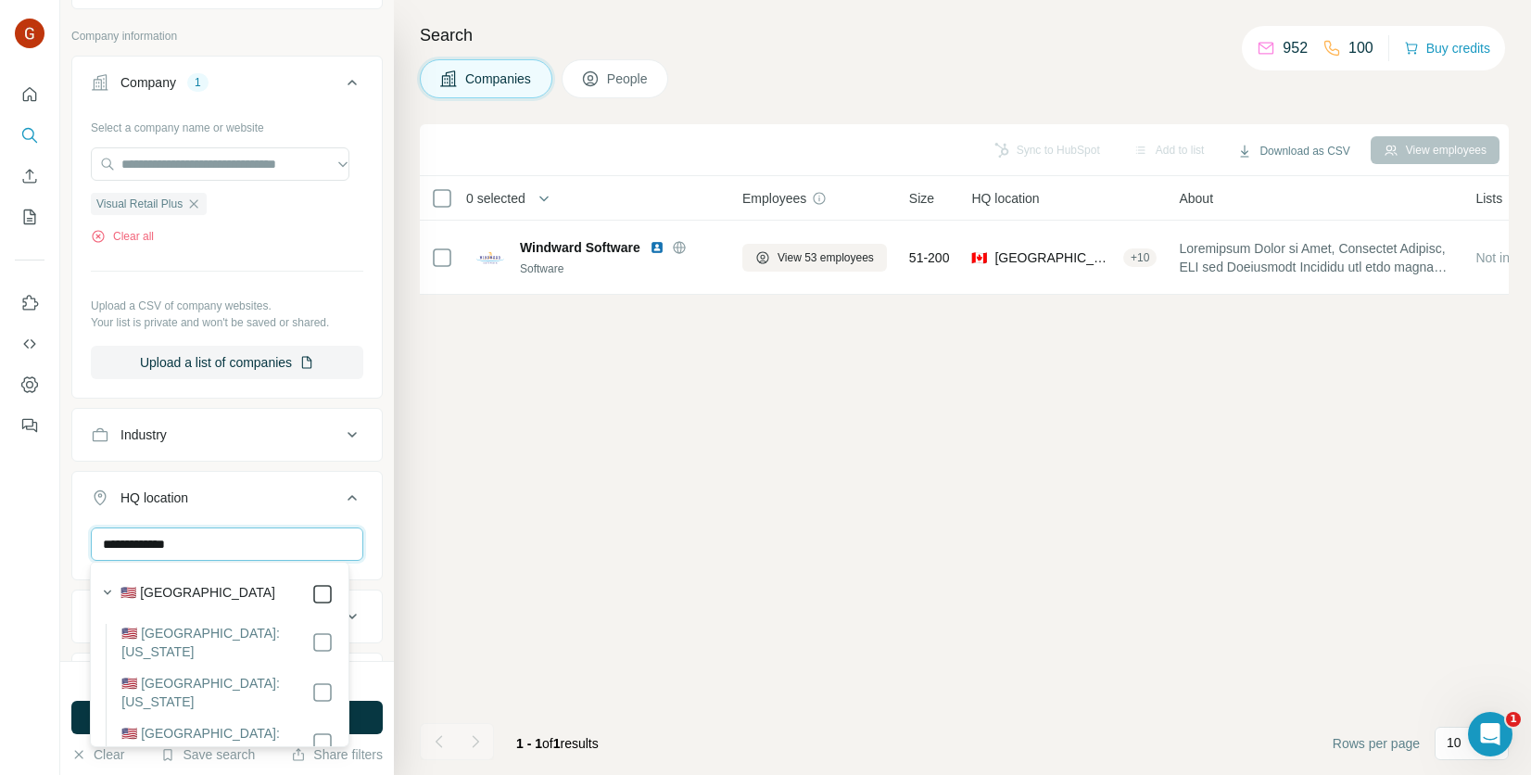
type input "**********"
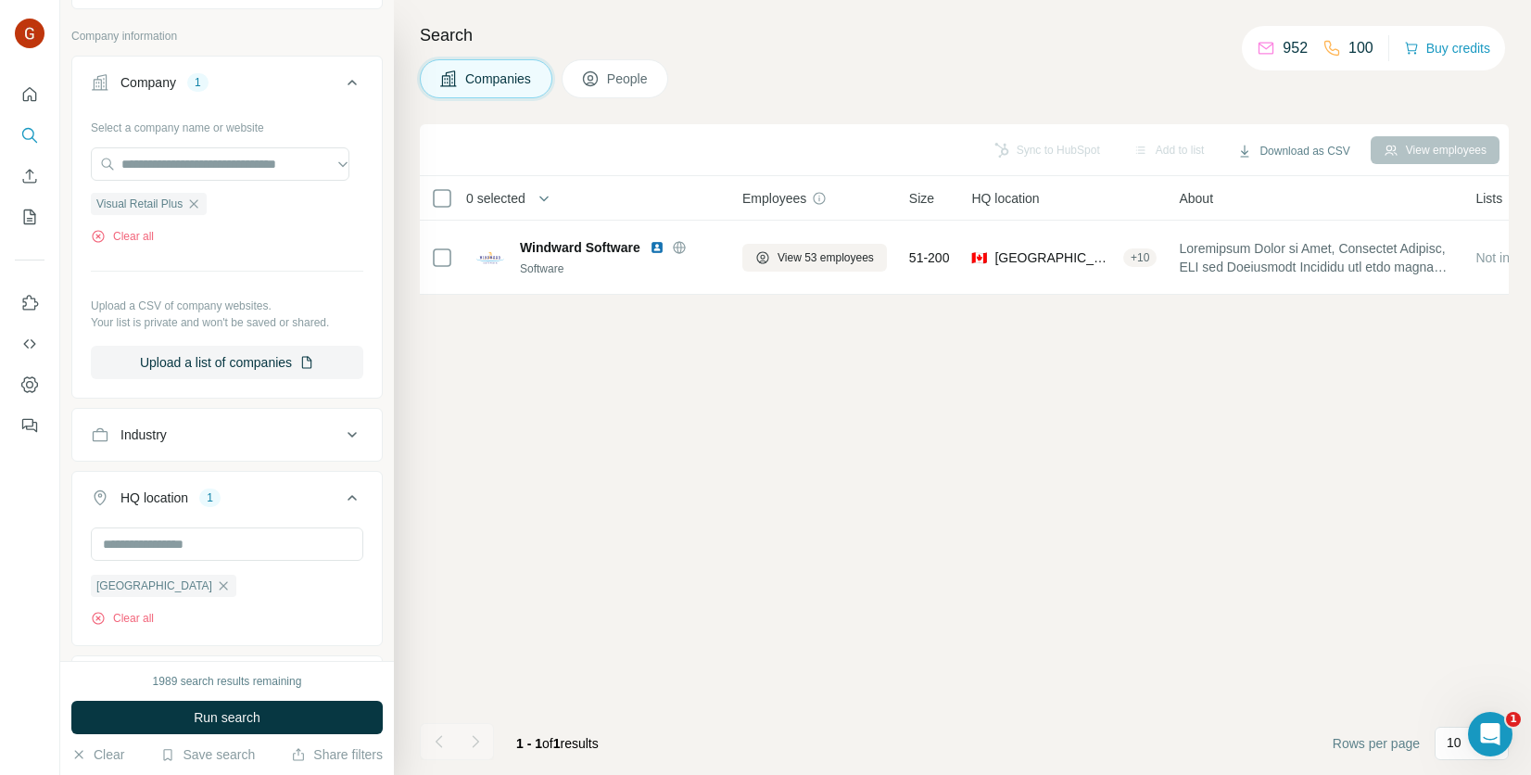
scroll to position [376, 0]
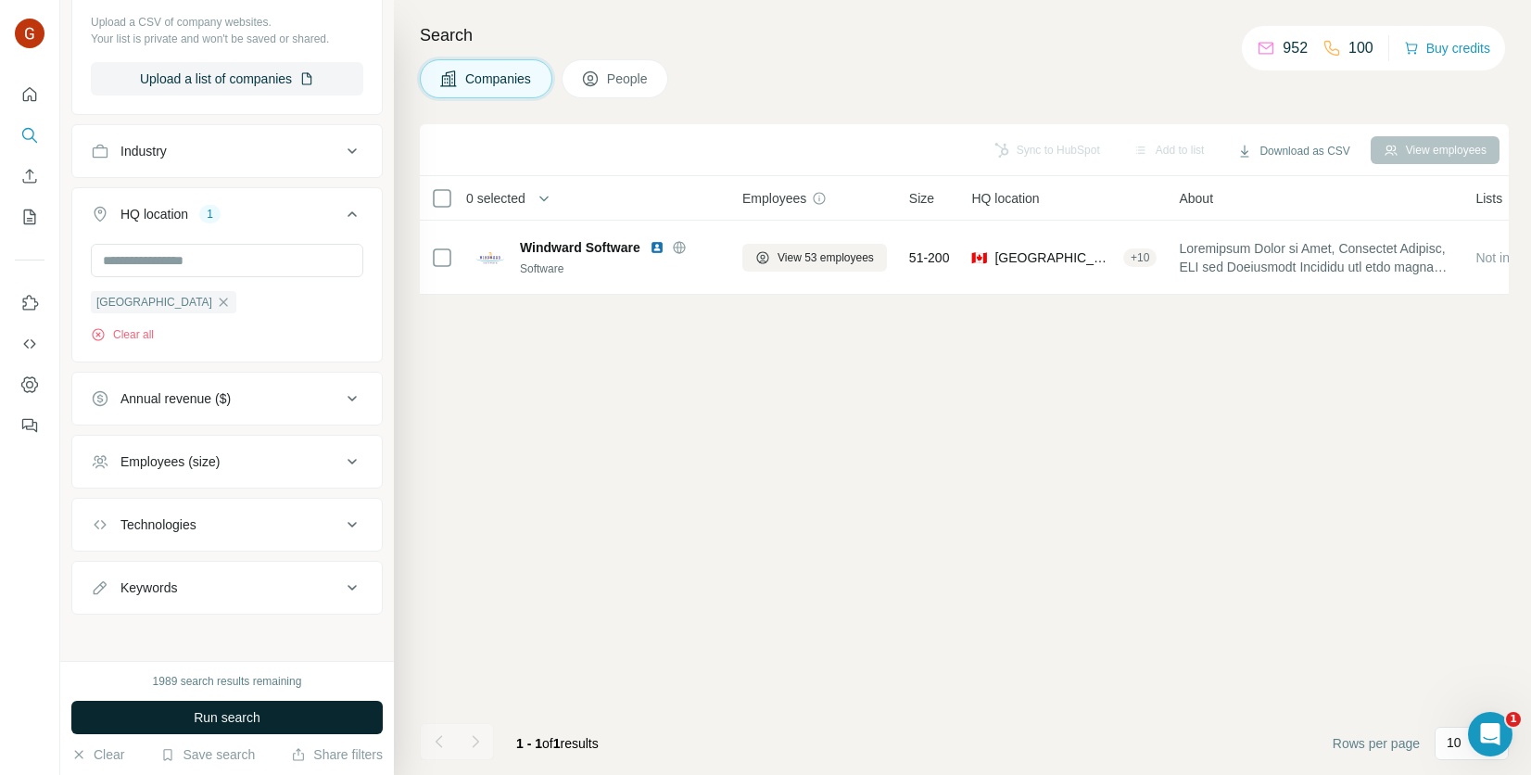
click at [233, 712] on span "Run search" at bounding box center [227, 717] width 67 height 19
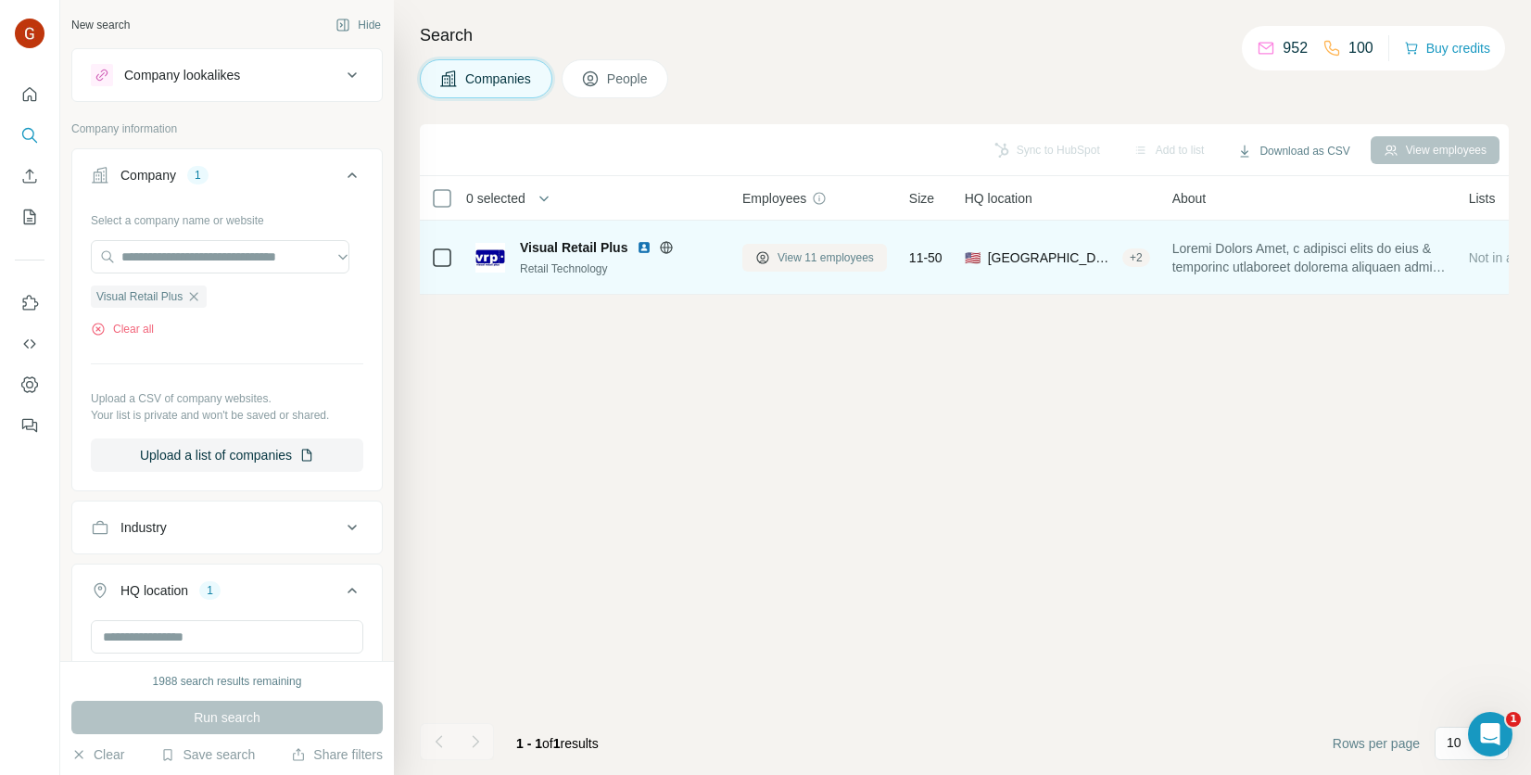
click at [789, 258] on span "View 11 employees" at bounding box center [826, 257] width 96 height 17
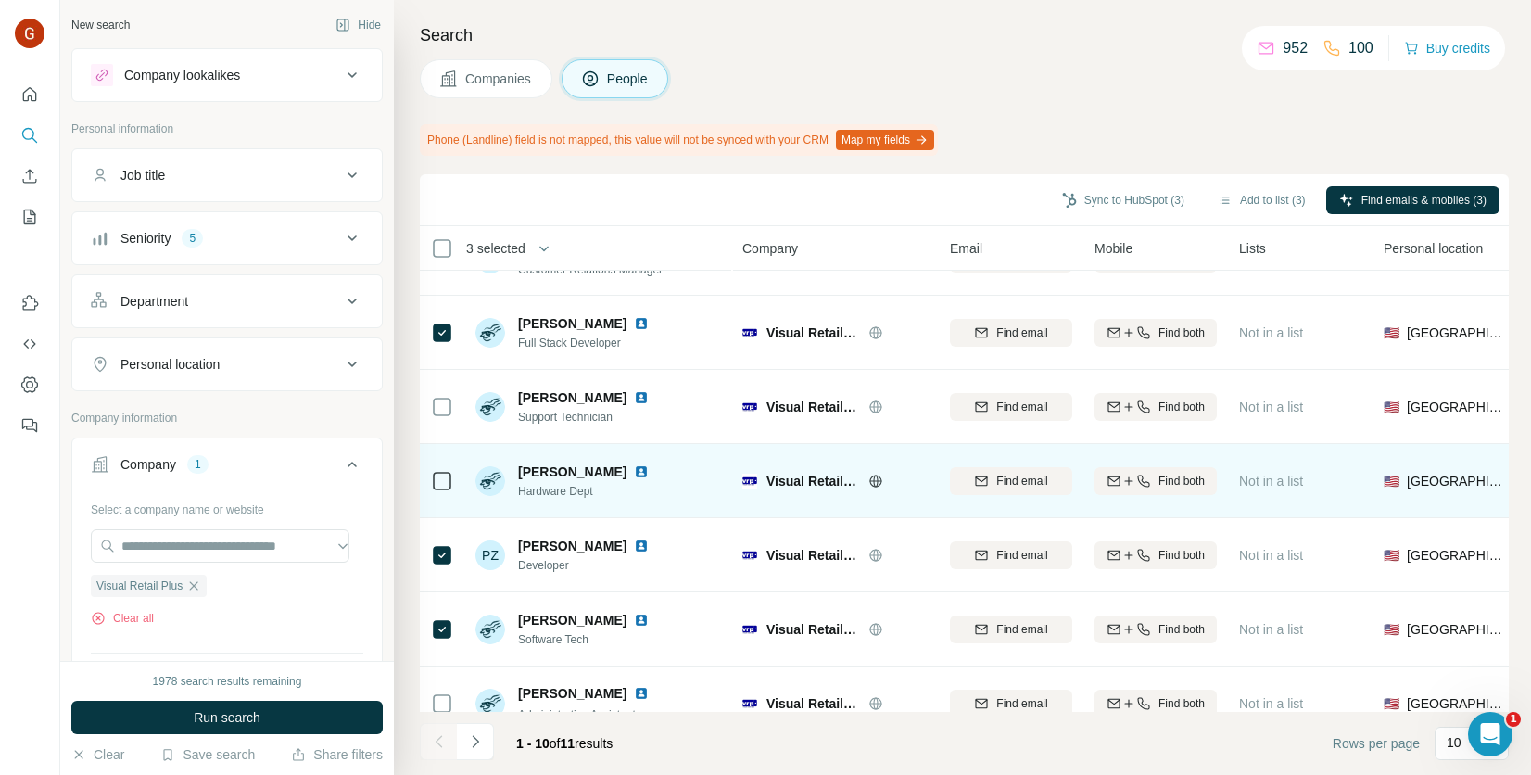
scroll to position [278, 0]
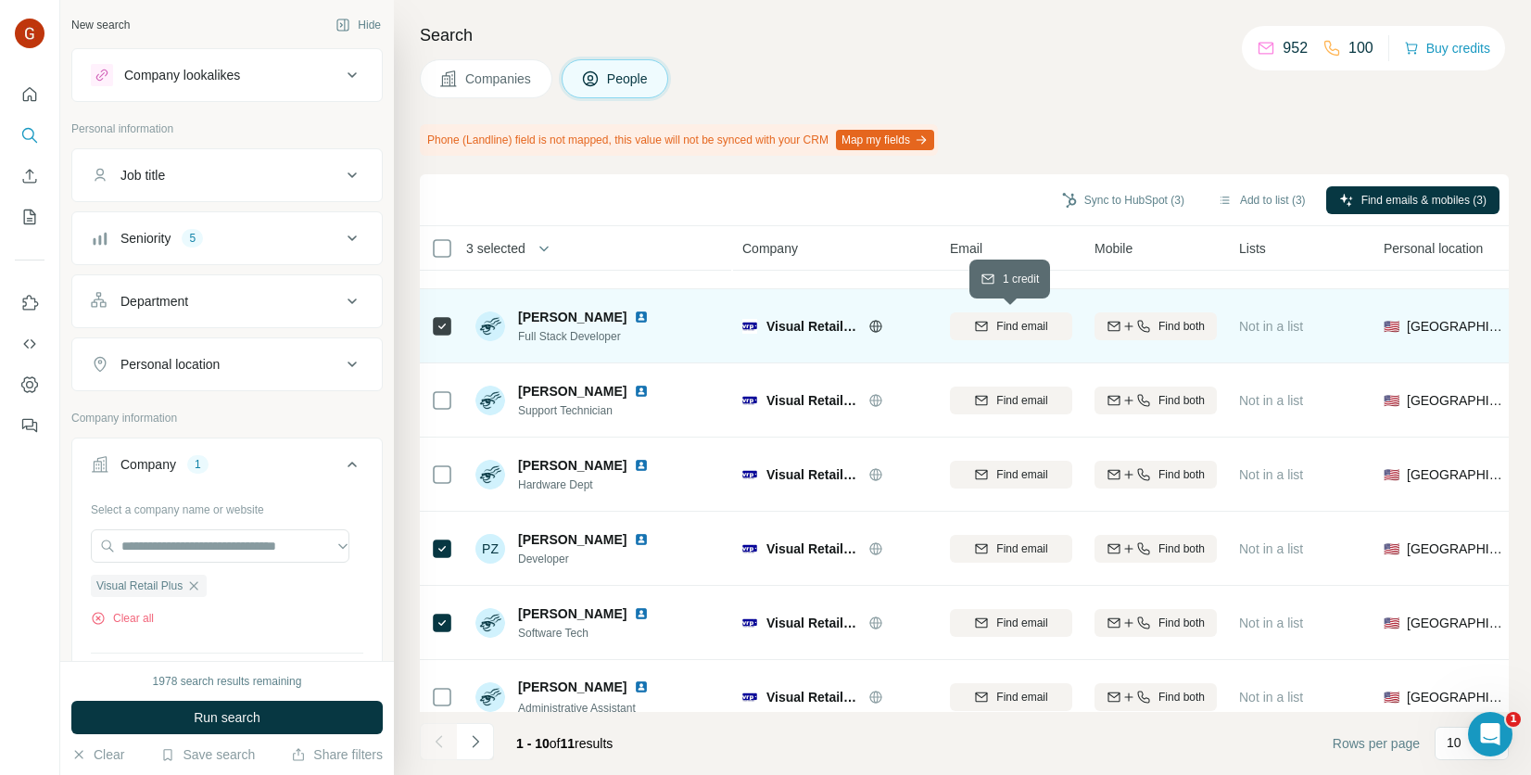
click at [992, 338] on button "Find email" at bounding box center [1011, 326] width 122 height 28
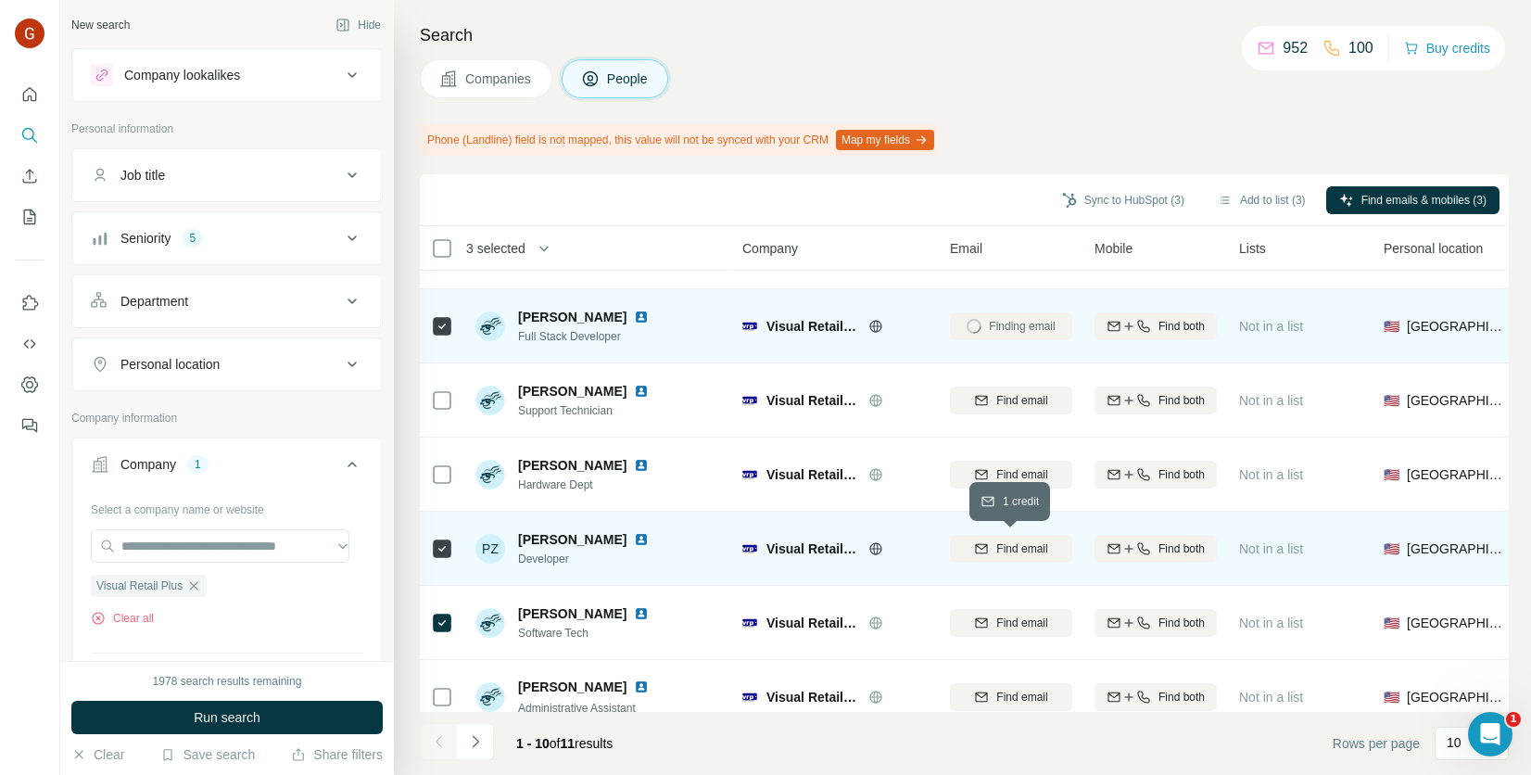
click at [996, 551] on span "Find email" at bounding box center [1021, 548] width 51 height 17
click at [1017, 621] on span "Find email" at bounding box center [1021, 623] width 51 height 17
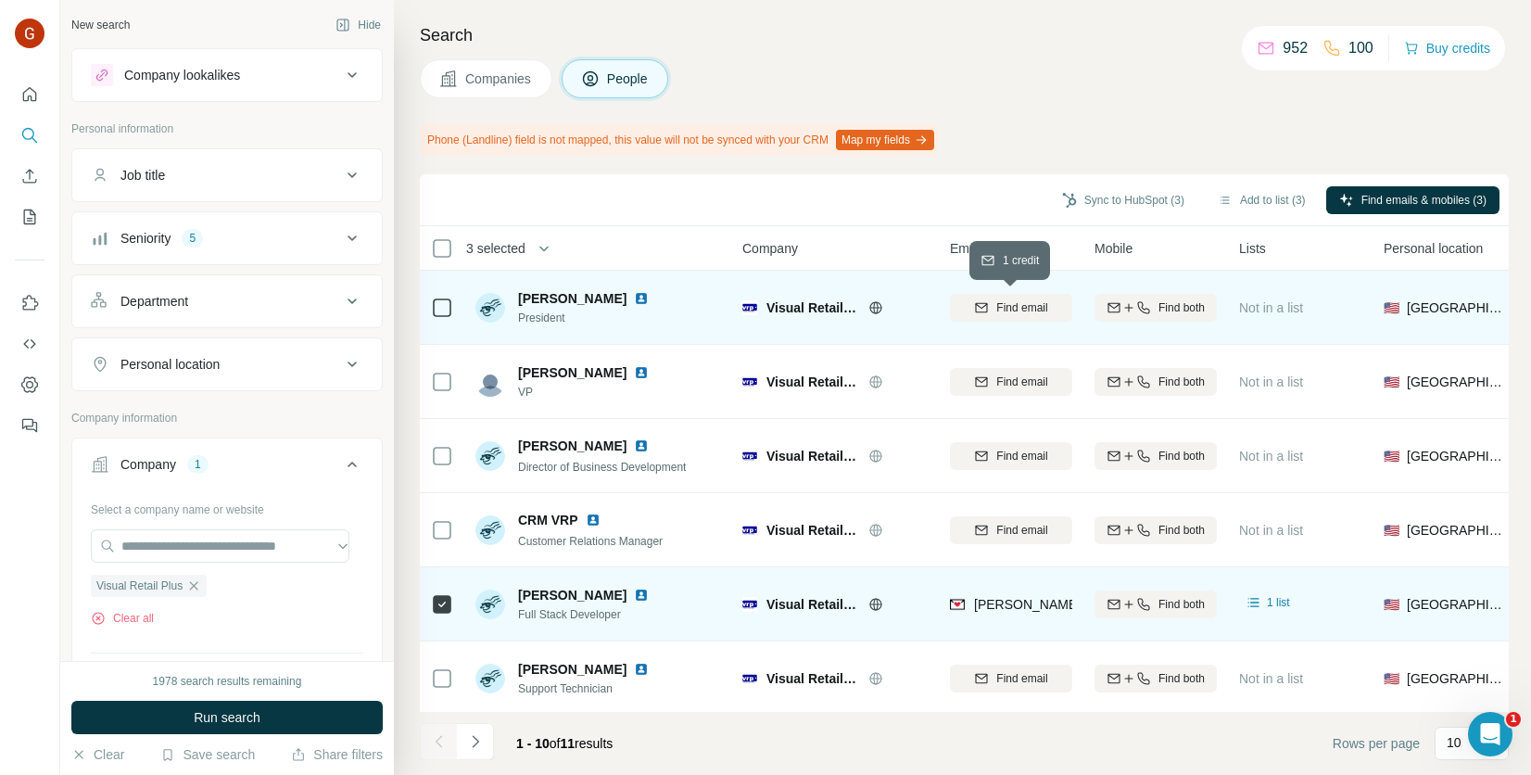
click at [1026, 300] on span "Find email" at bounding box center [1021, 307] width 51 height 17
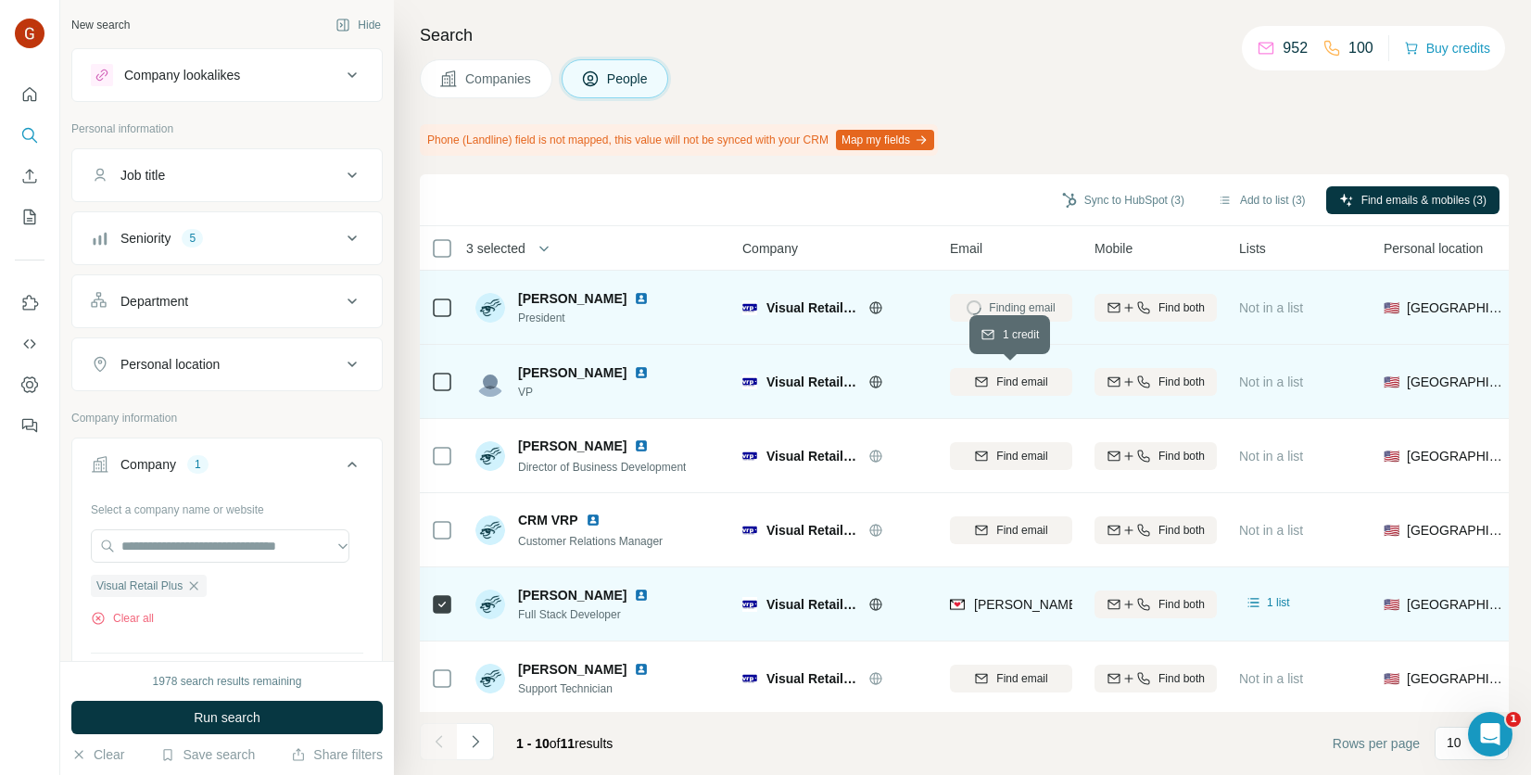
click at [1024, 388] on span "Find email" at bounding box center [1021, 382] width 51 height 17
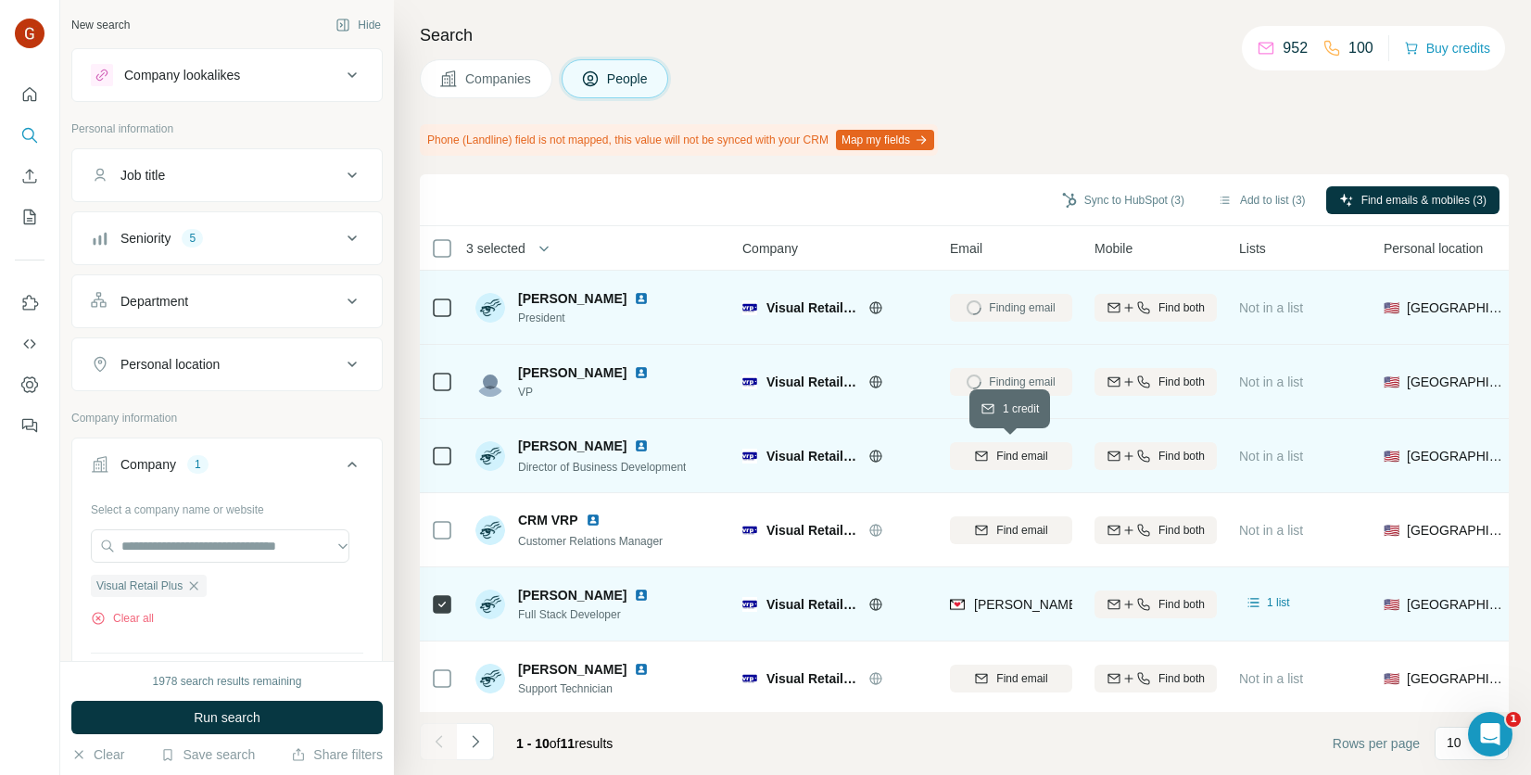
click at [1015, 459] on span "Find email" at bounding box center [1021, 456] width 51 height 17
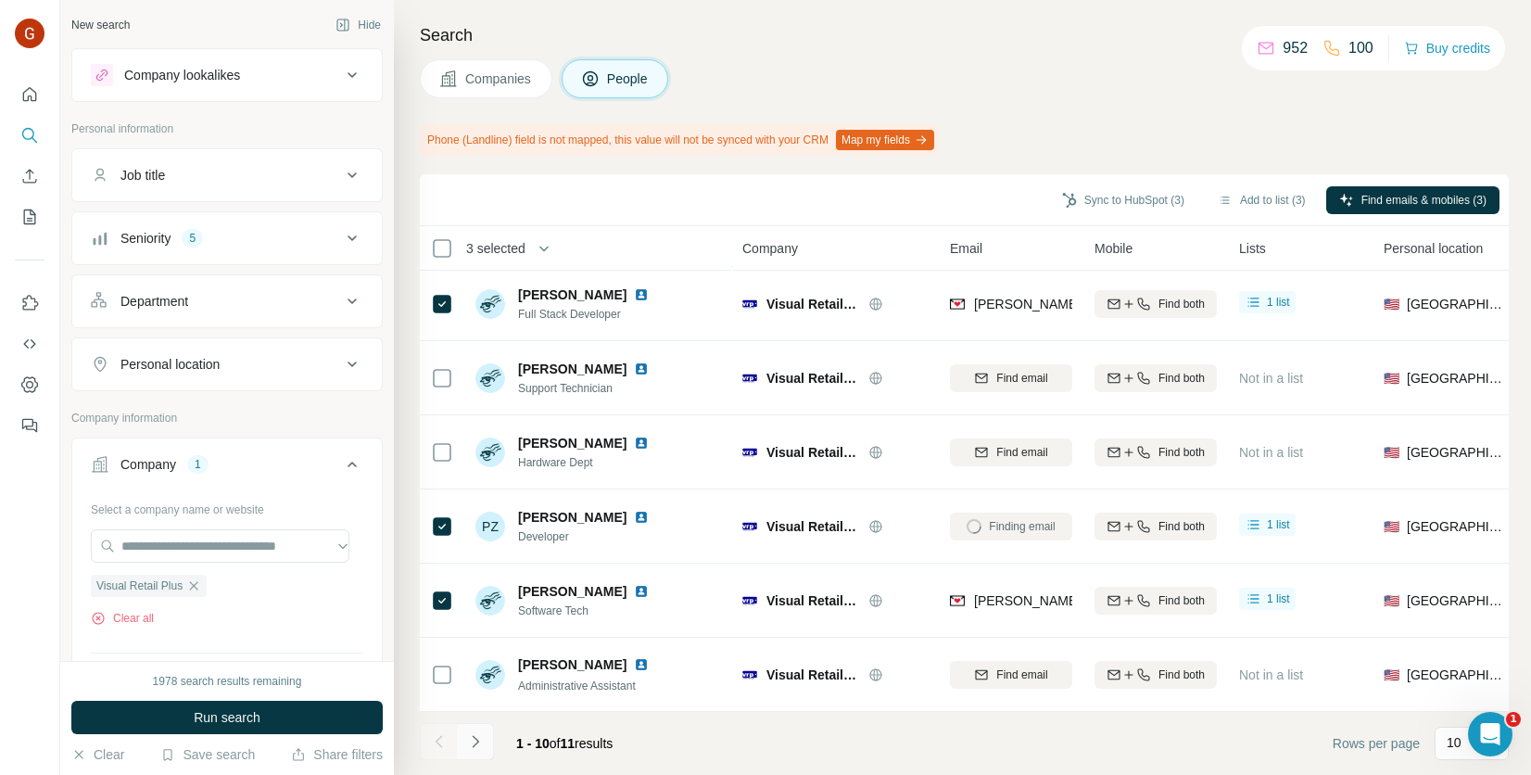
click at [483, 743] on icon "Navigate to next page" at bounding box center [475, 741] width 19 height 19
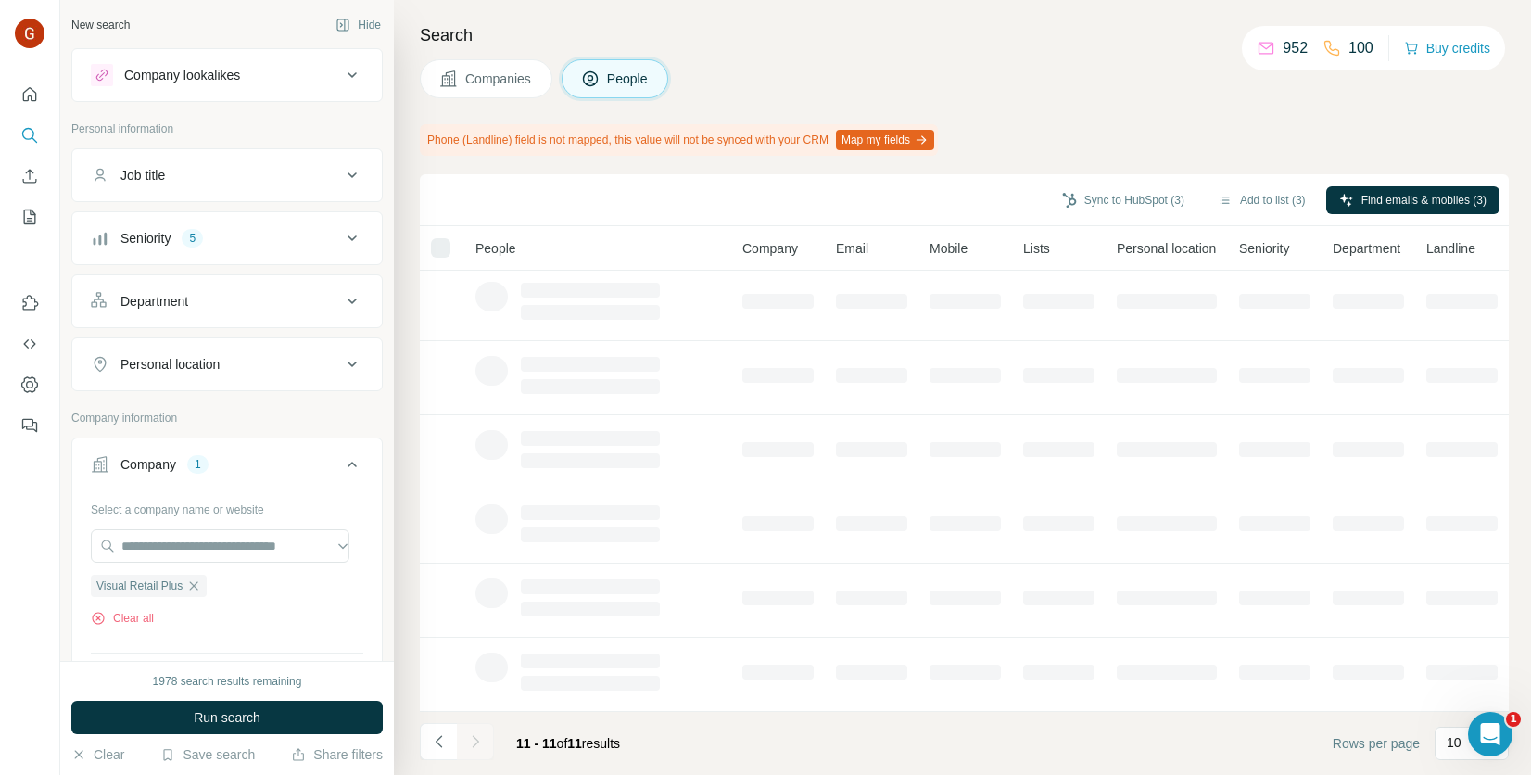
scroll to position [0, 0]
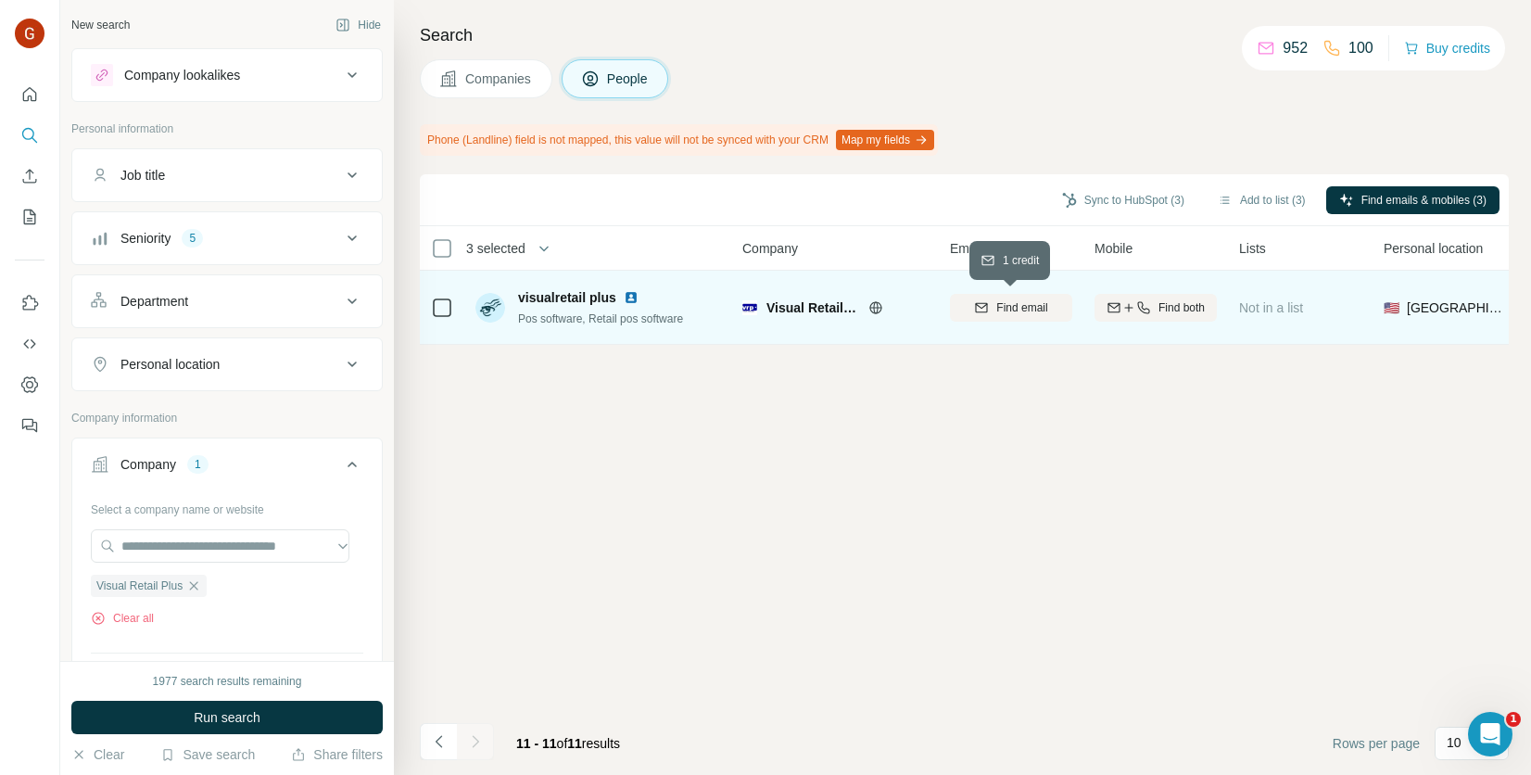
click at [970, 300] on div "Find email" at bounding box center [1011, 307] width 122 height 17
click at [440, 733] on icon "Navigate to previous page" at bounding box center [439, 741] width 19 height 19
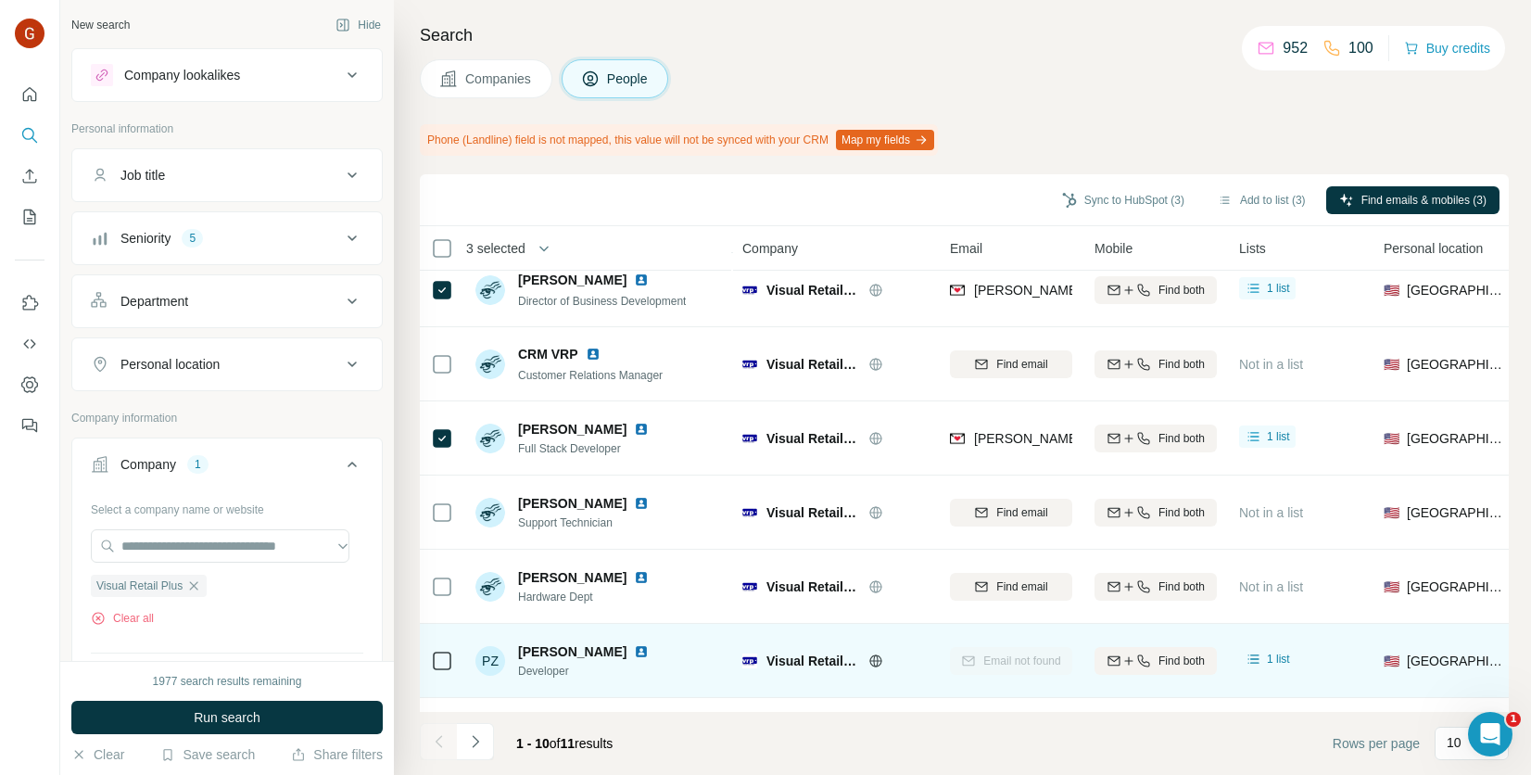
scroll to position [278, 0]
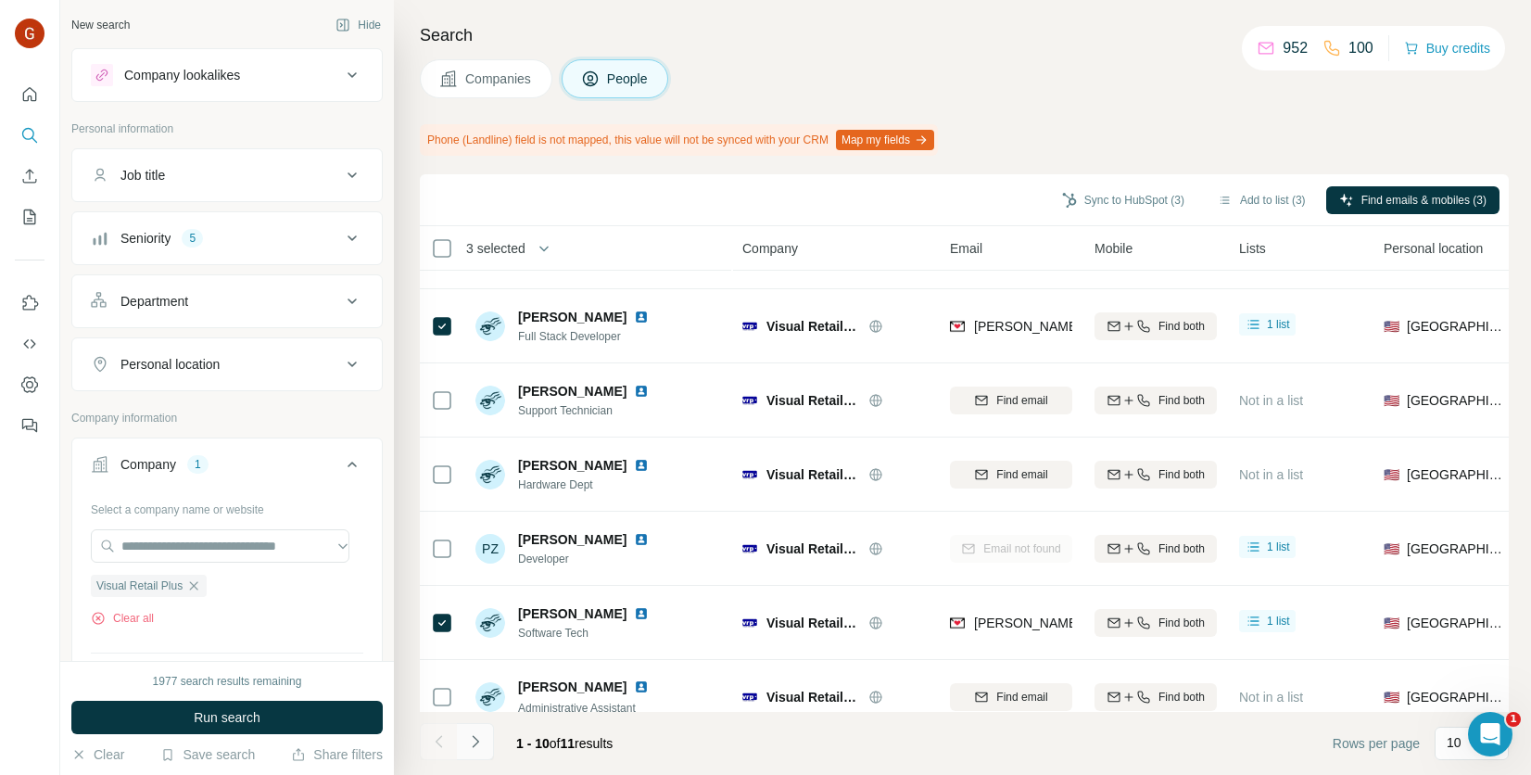
click at [487, 739] on button "Navigate to next page" at bounding box center [475, 741] width 37 height 37
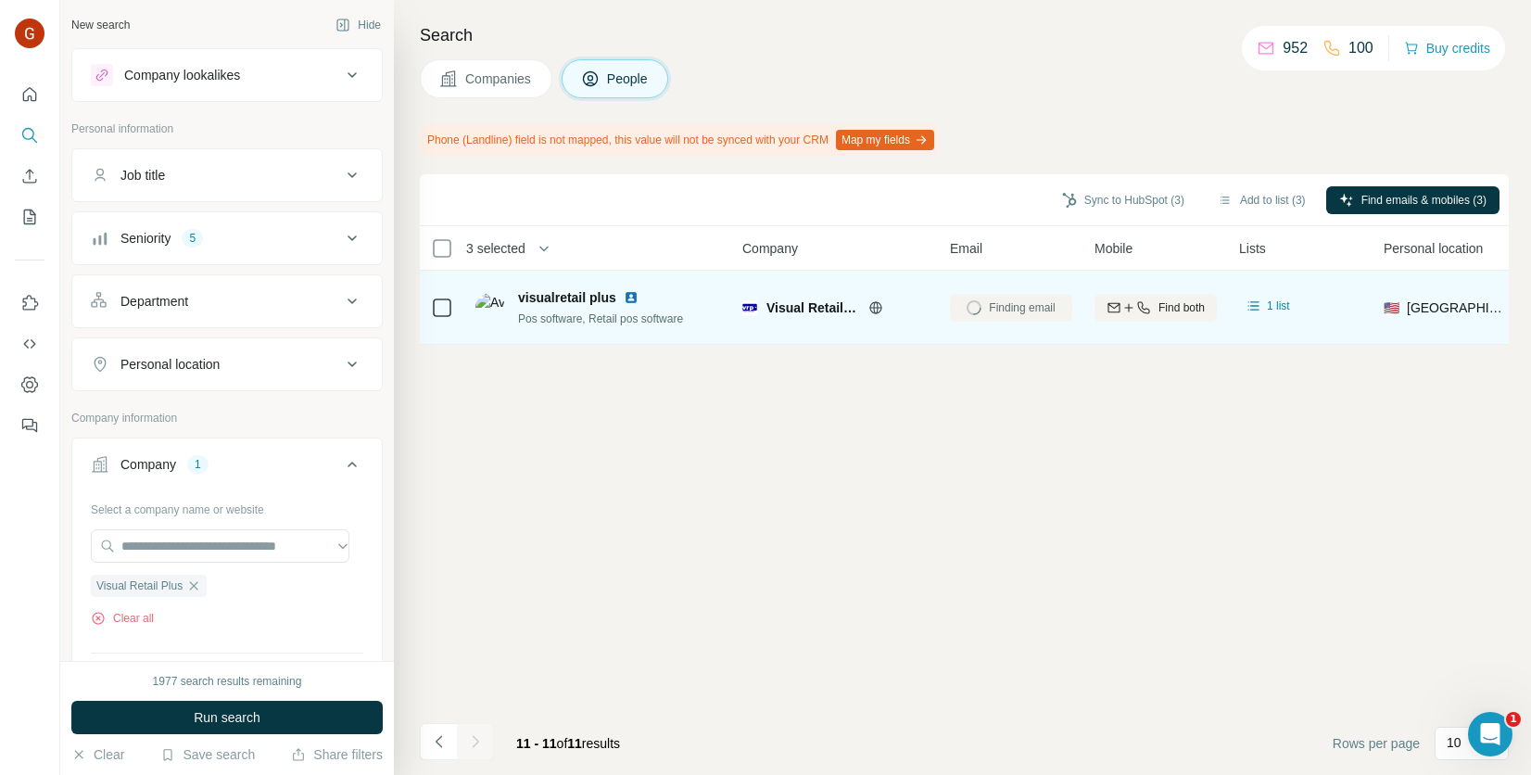
scroll to position [0, 0]
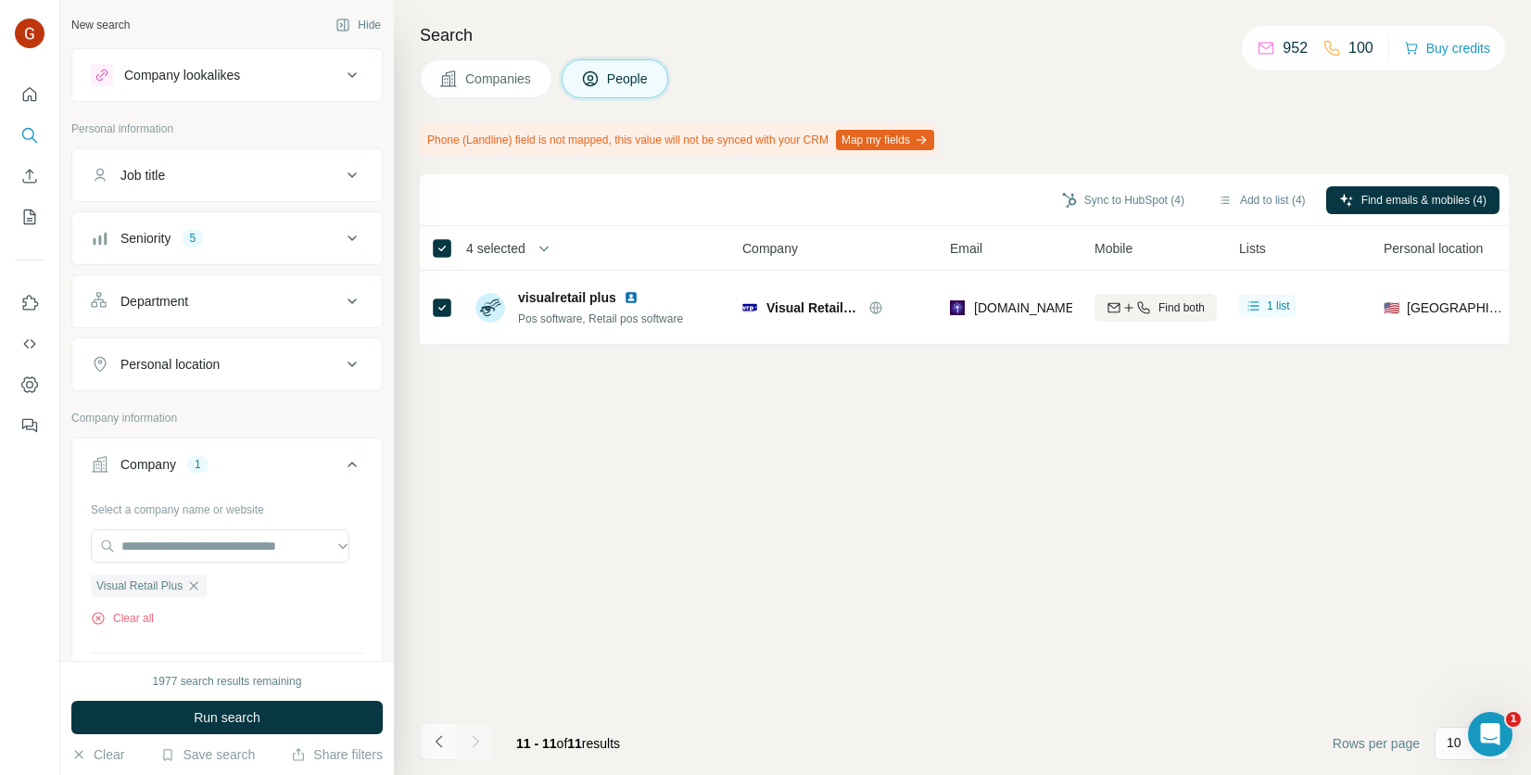
click at [438, 747] on icon "Navigate to previous page" at bounding box center [439, 741] width 19 height 19
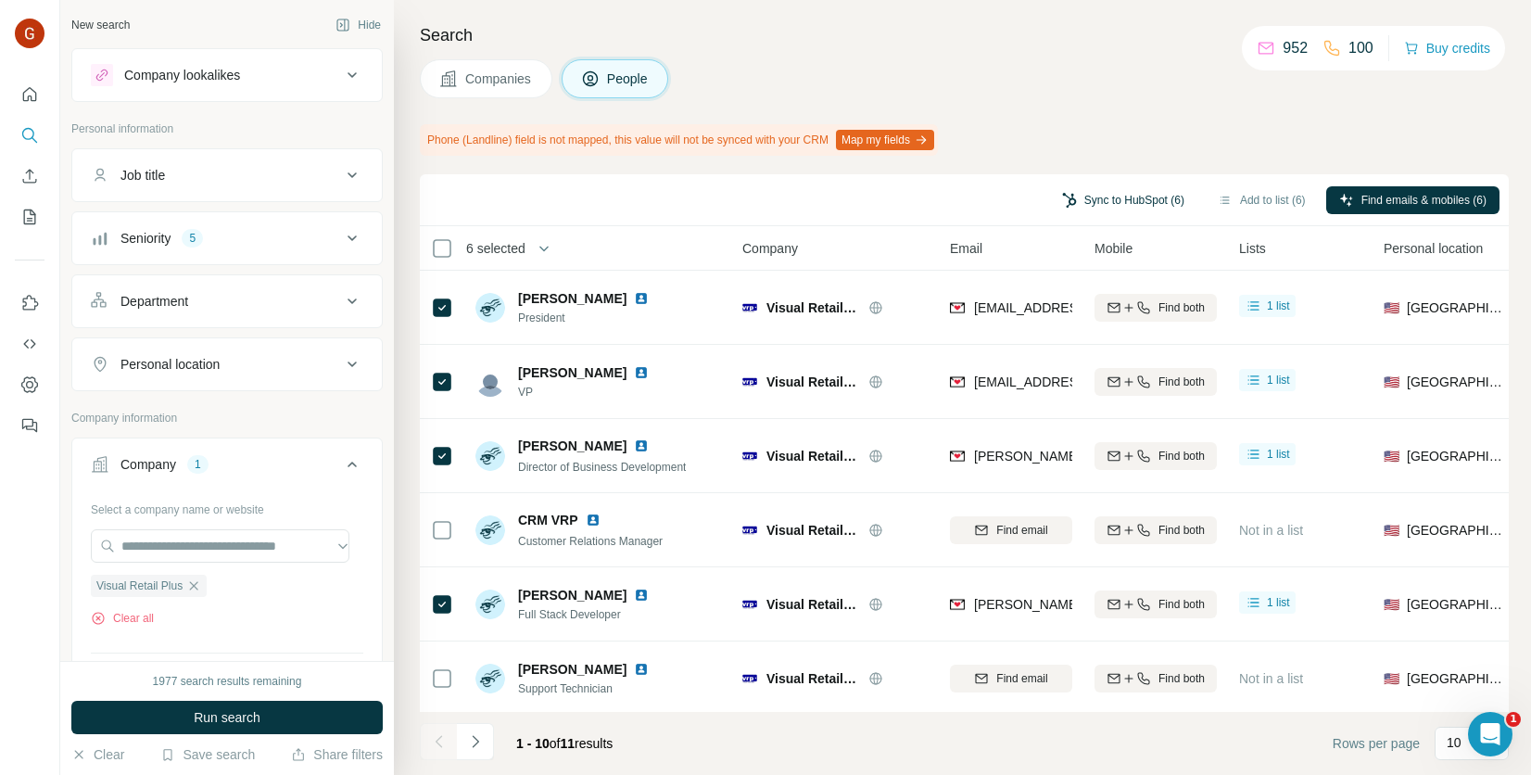
click at [1098, 202] on button "Sync to HubSpot (6)" at bounding box center [1123, 200] width 148 height 28
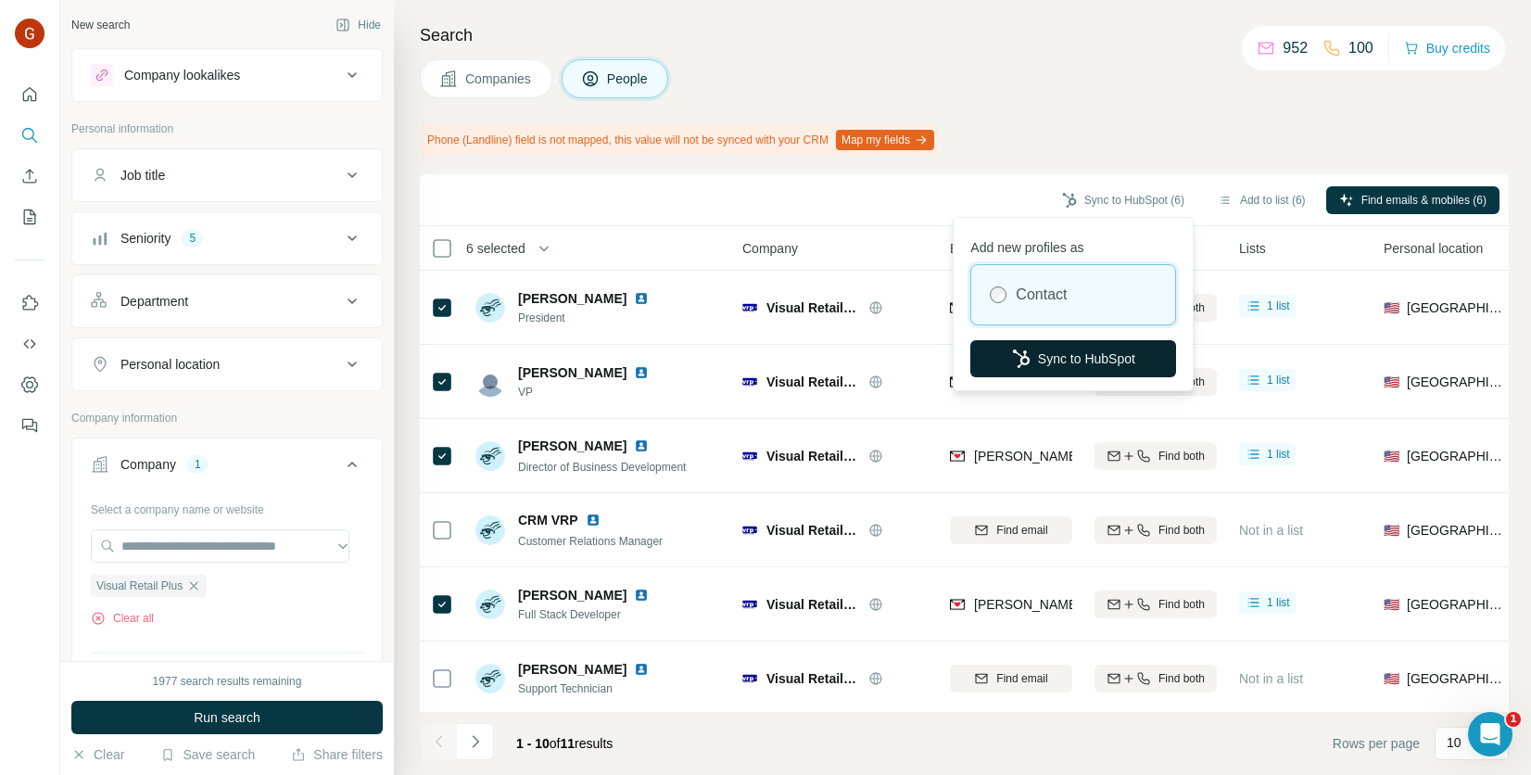
click at [1083, 352] on button "Sync to HubSpot" at bounding box center [1074, 358] width 206 height 37
